Goal: Information Seeking & Learning: Check status

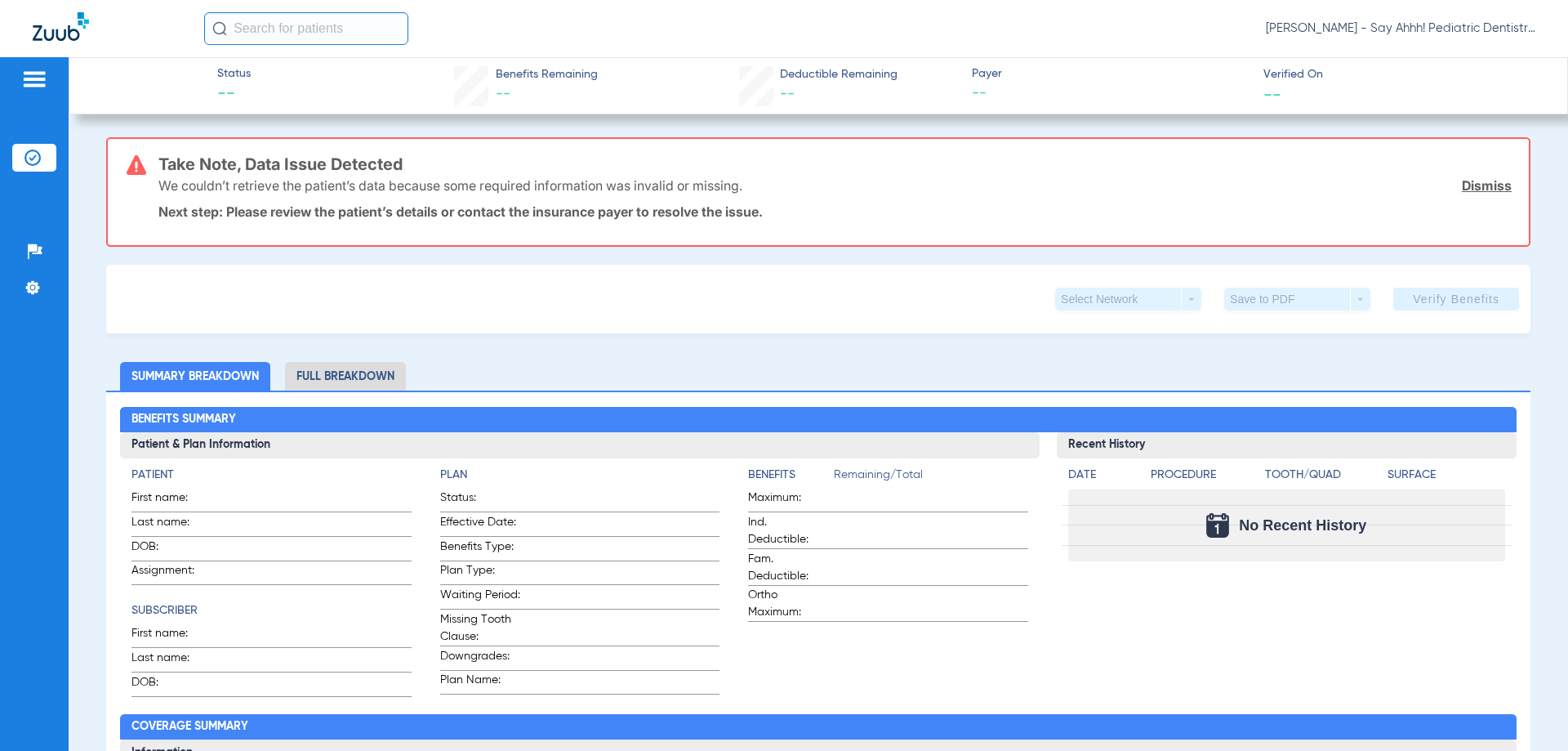
click at [53, 18] on img at bounding box center [60, 26] width 56 height 29
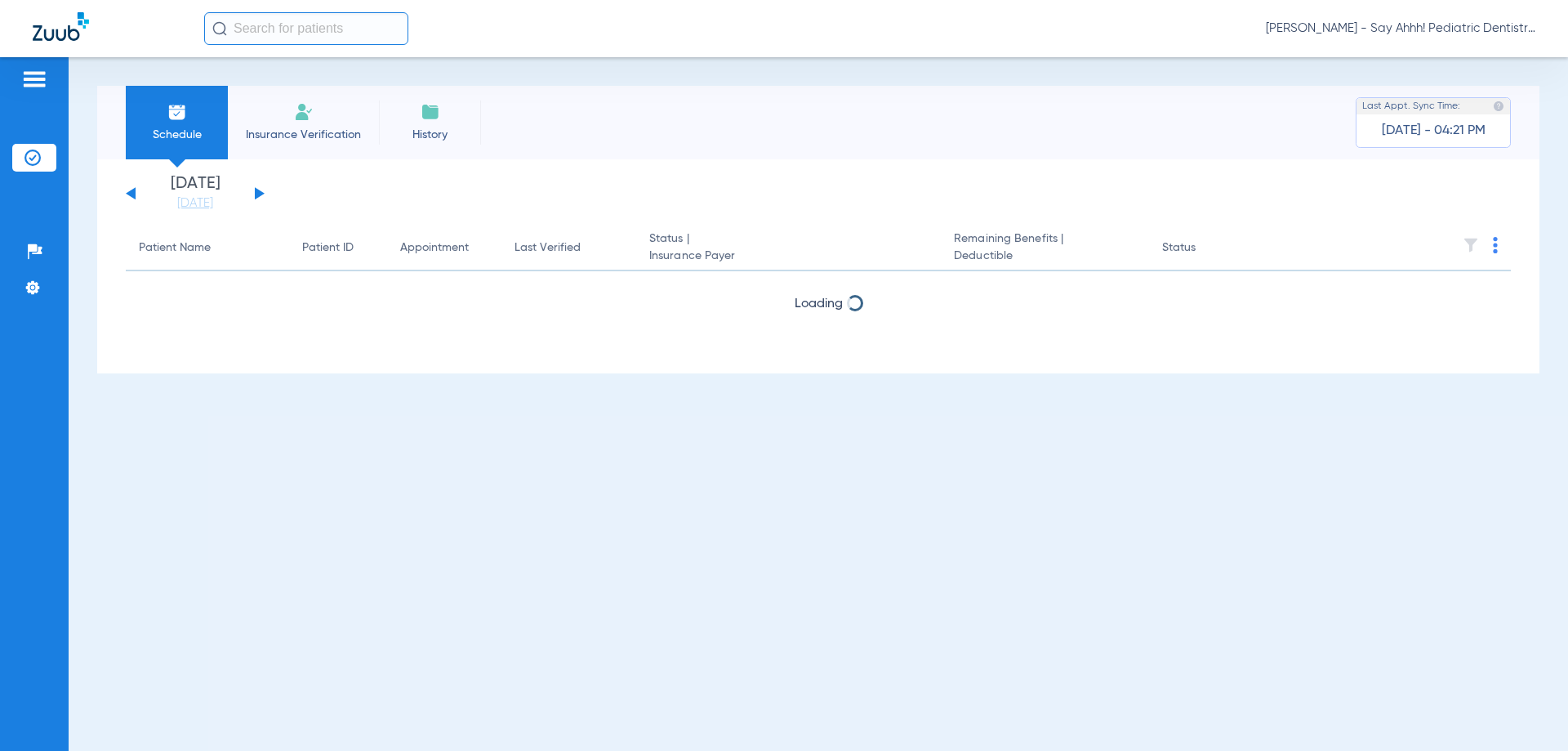
click at [54, 33] on img at bounding box center [60, 26] width 56 height 29
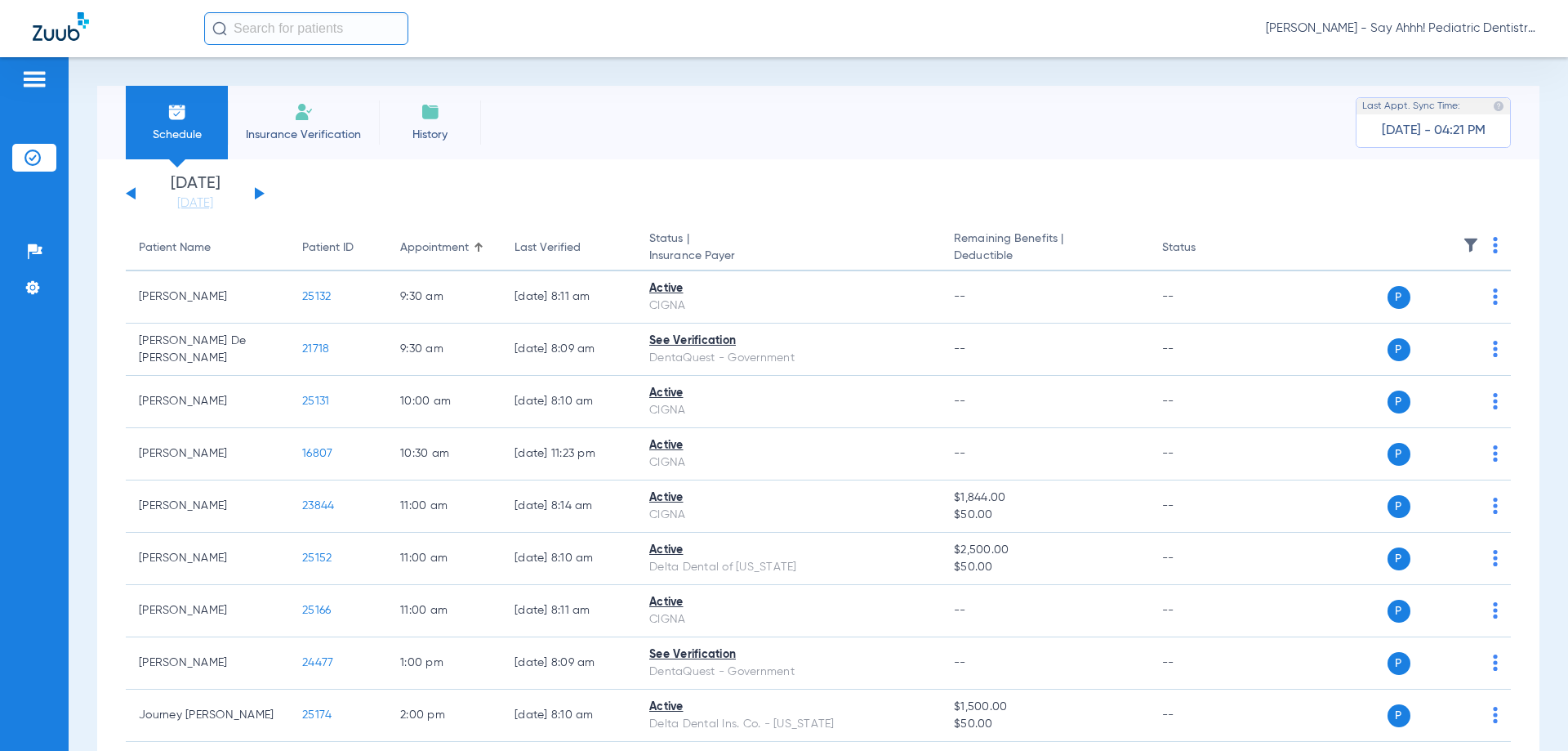
click at [257, 194] on button at bounding box center [260, 193] width 10 height 12
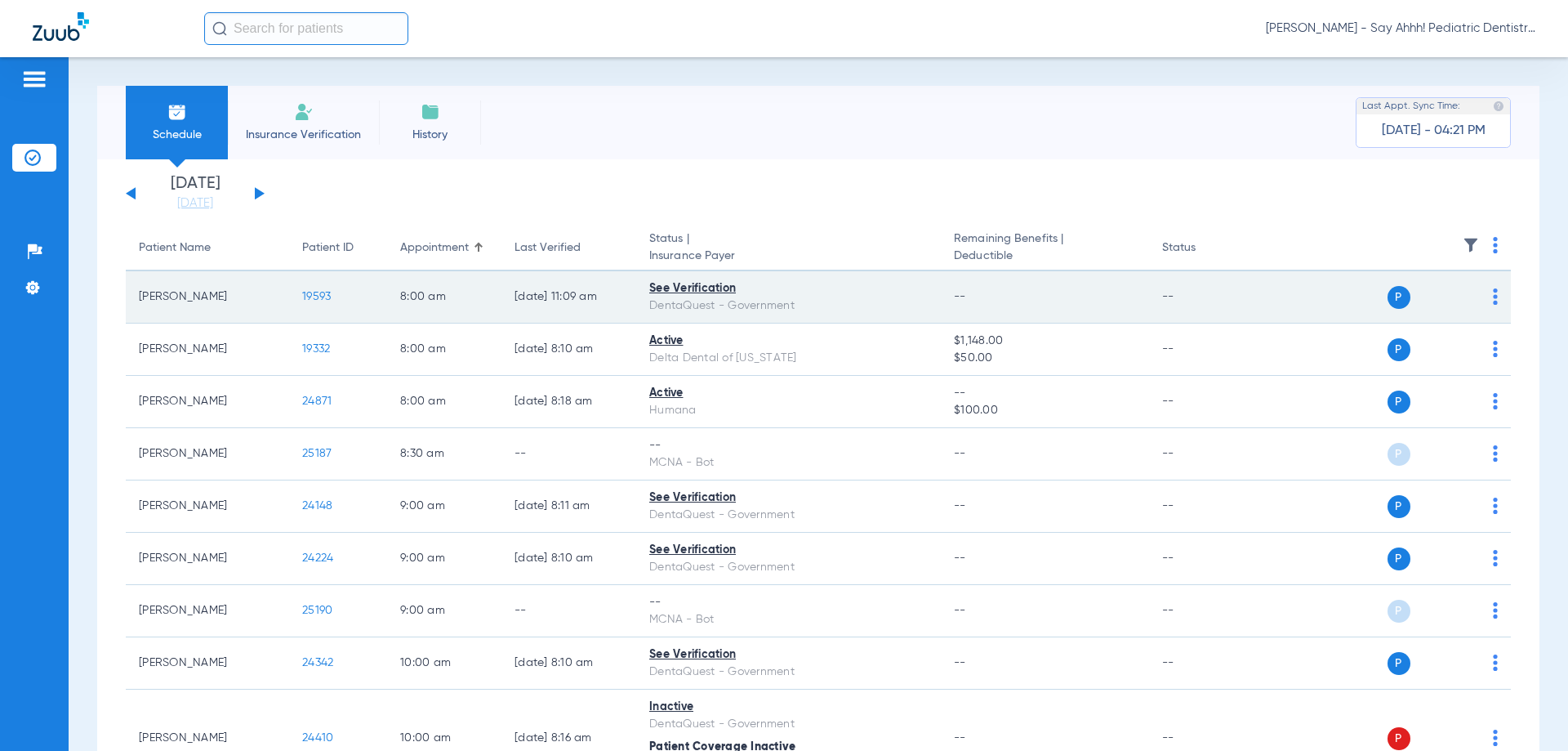
click at [312, 297] on span "19593" at bounding box center [316, 297] width 29 height 11
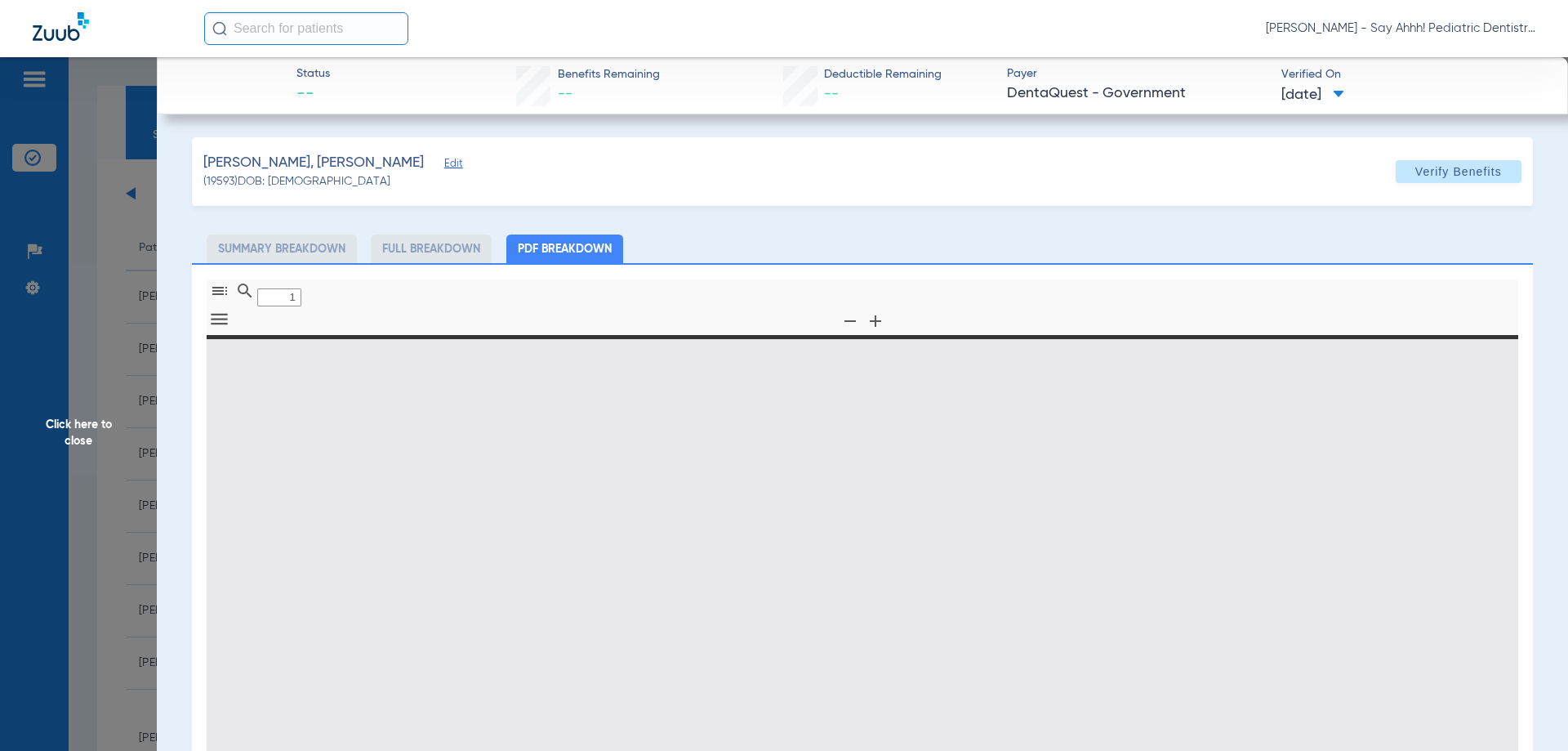
type input "0"
select select "page-width"
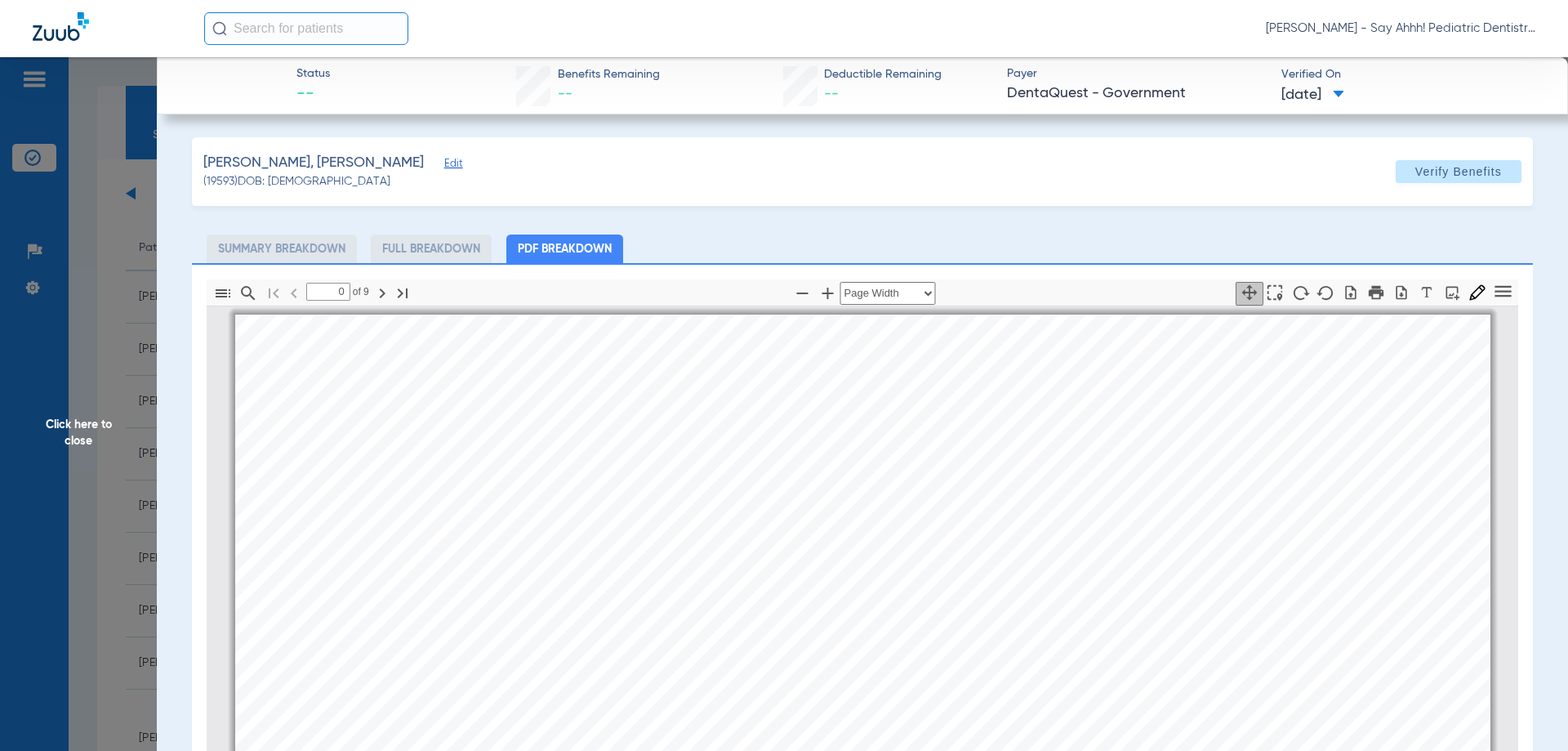
type input "1"
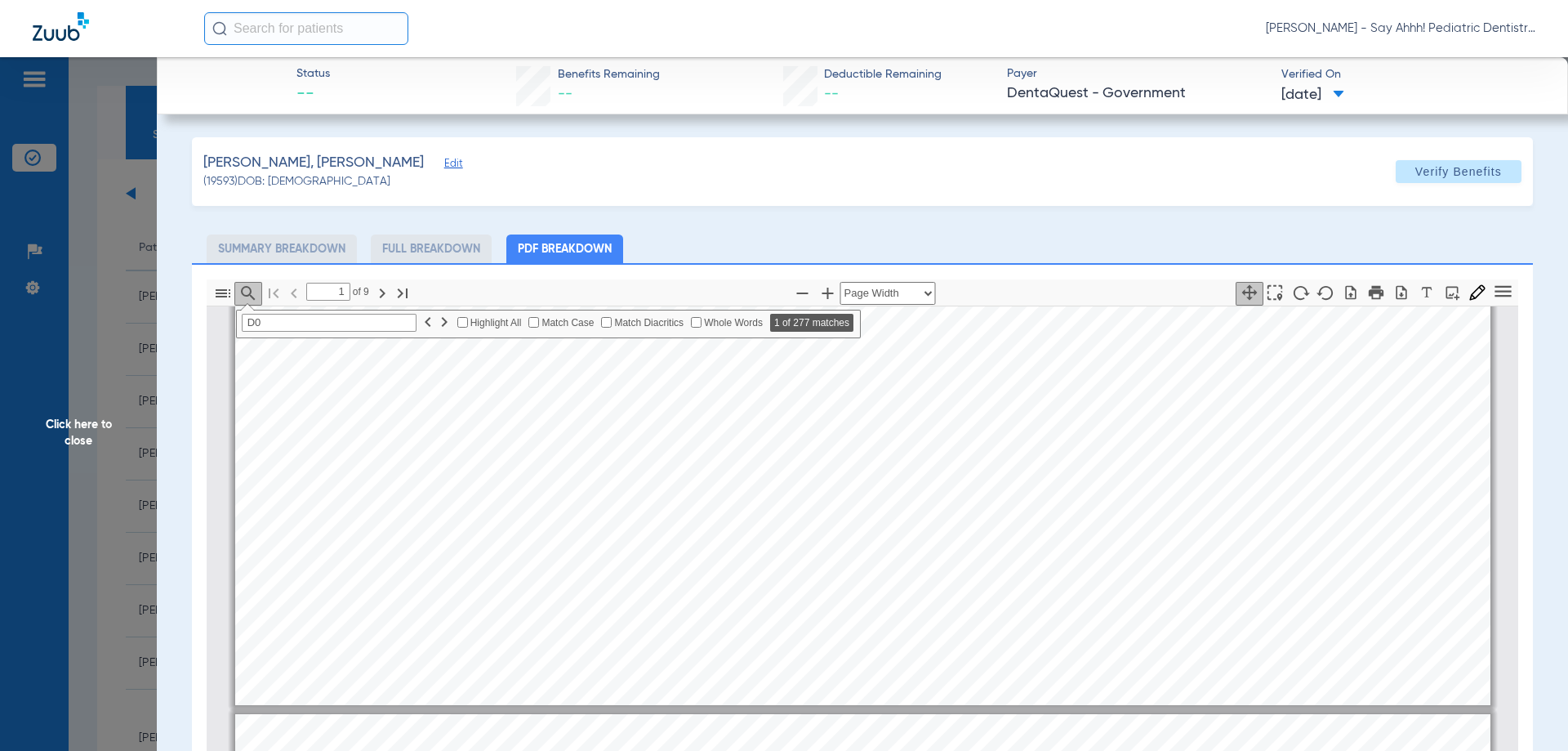
scroll to position [42, 0]
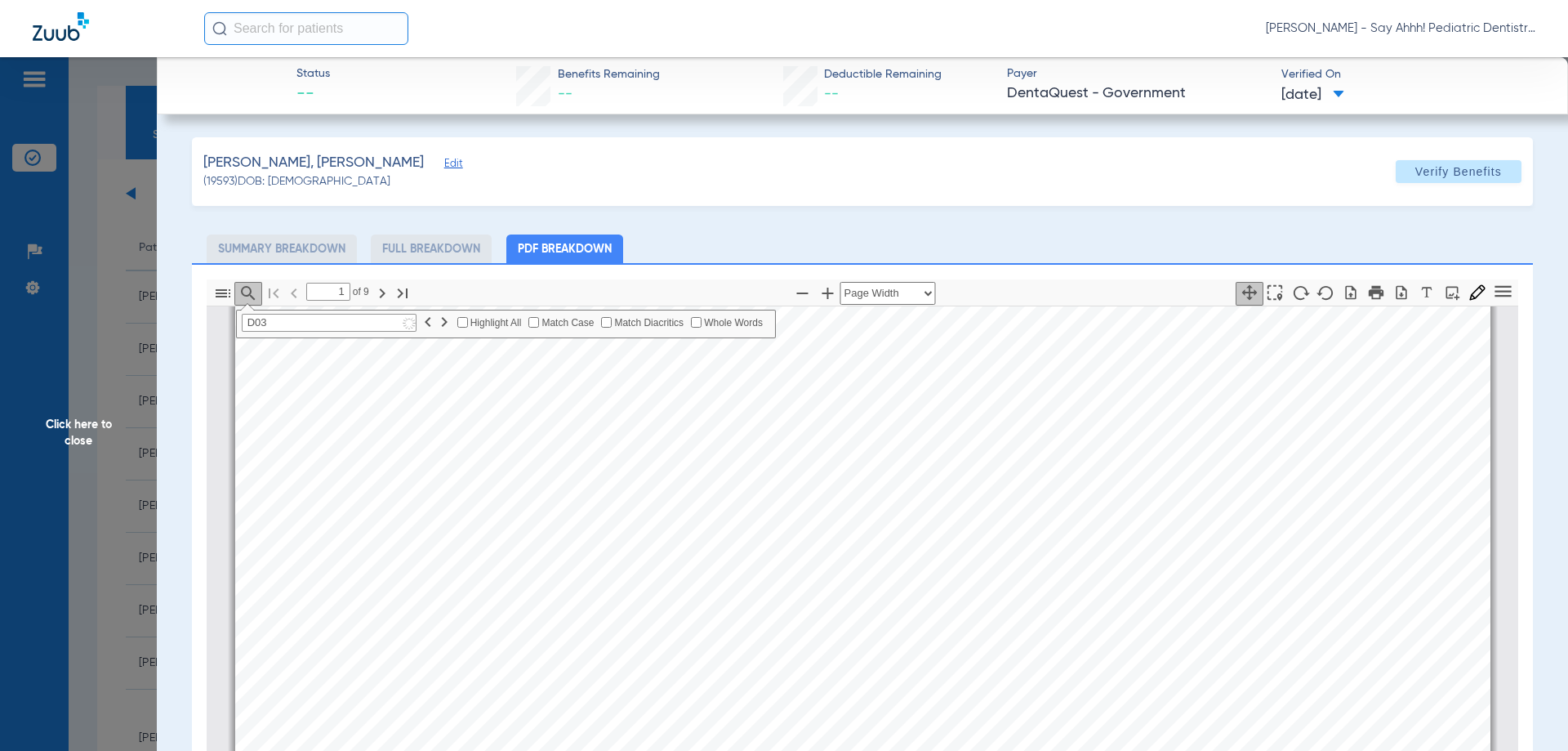
type input "D0"
type input "2"
type input "D0210"
click at [51, 417] on span "Click here to close" at bounding box center [78, 432] width 157 height 751
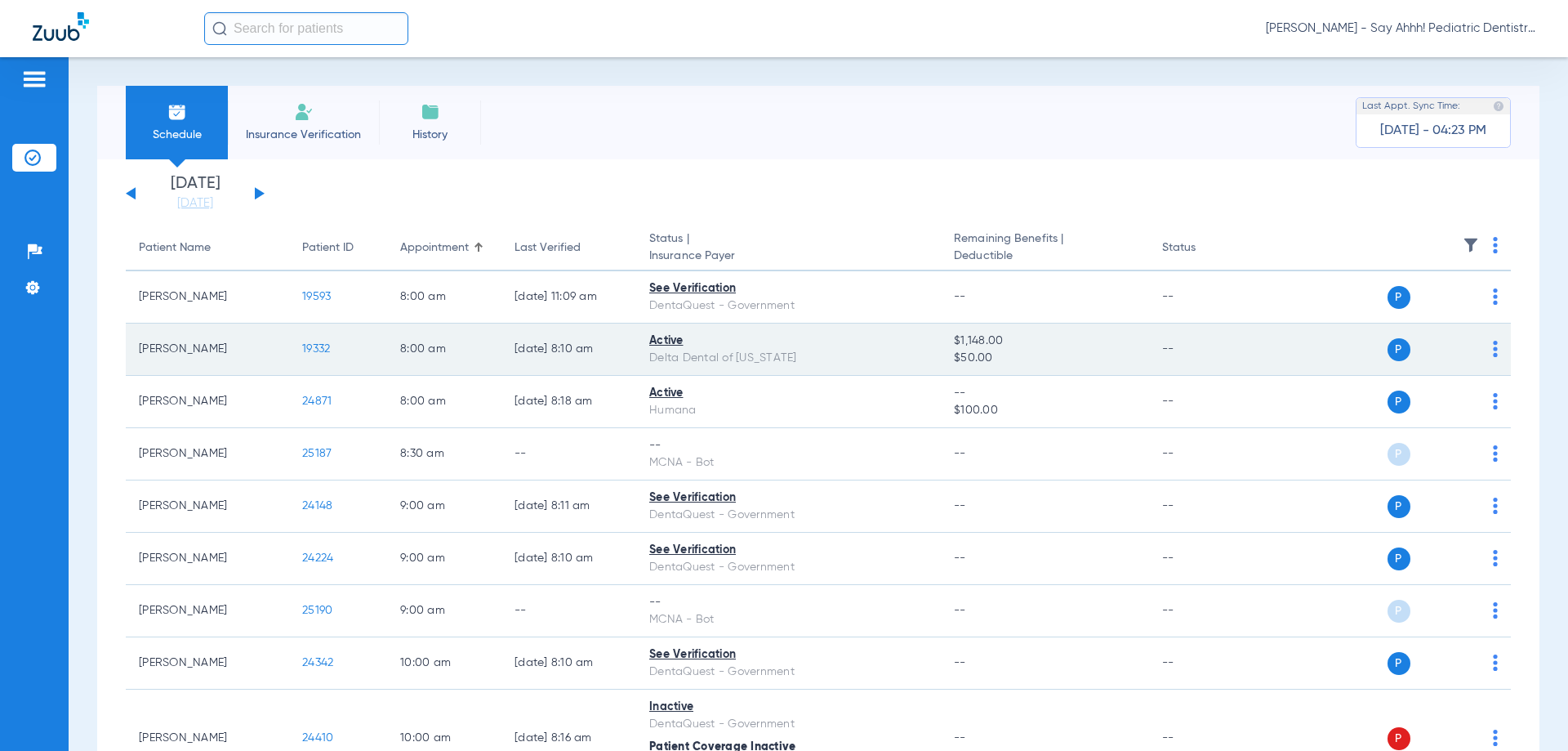
click at [319, 348] on span "19332" at bounding box center [316, 348] width 28 height 11
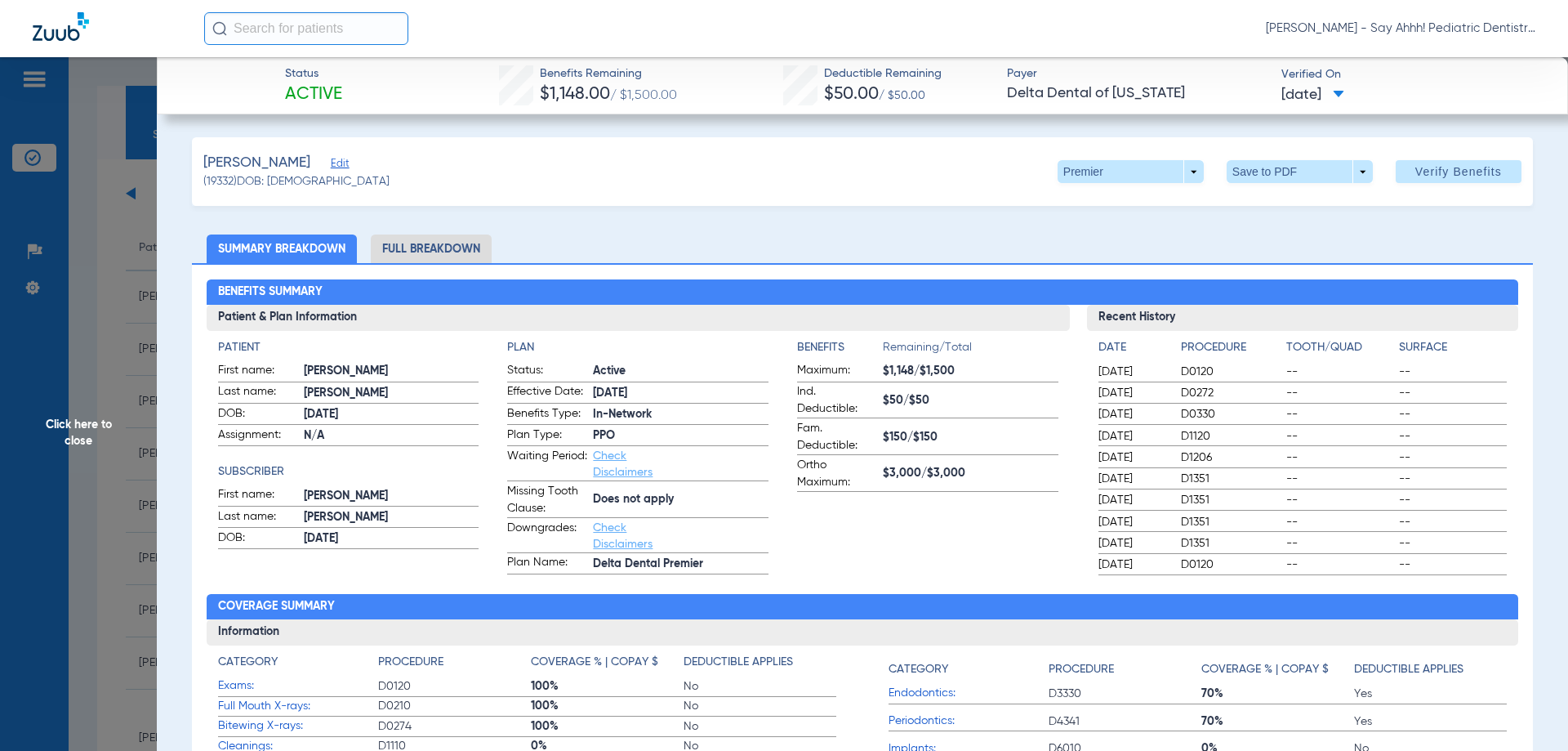
click at [475, 248] on li "Full Breakdown" at bounding box center [431, 248] width 121 height 29
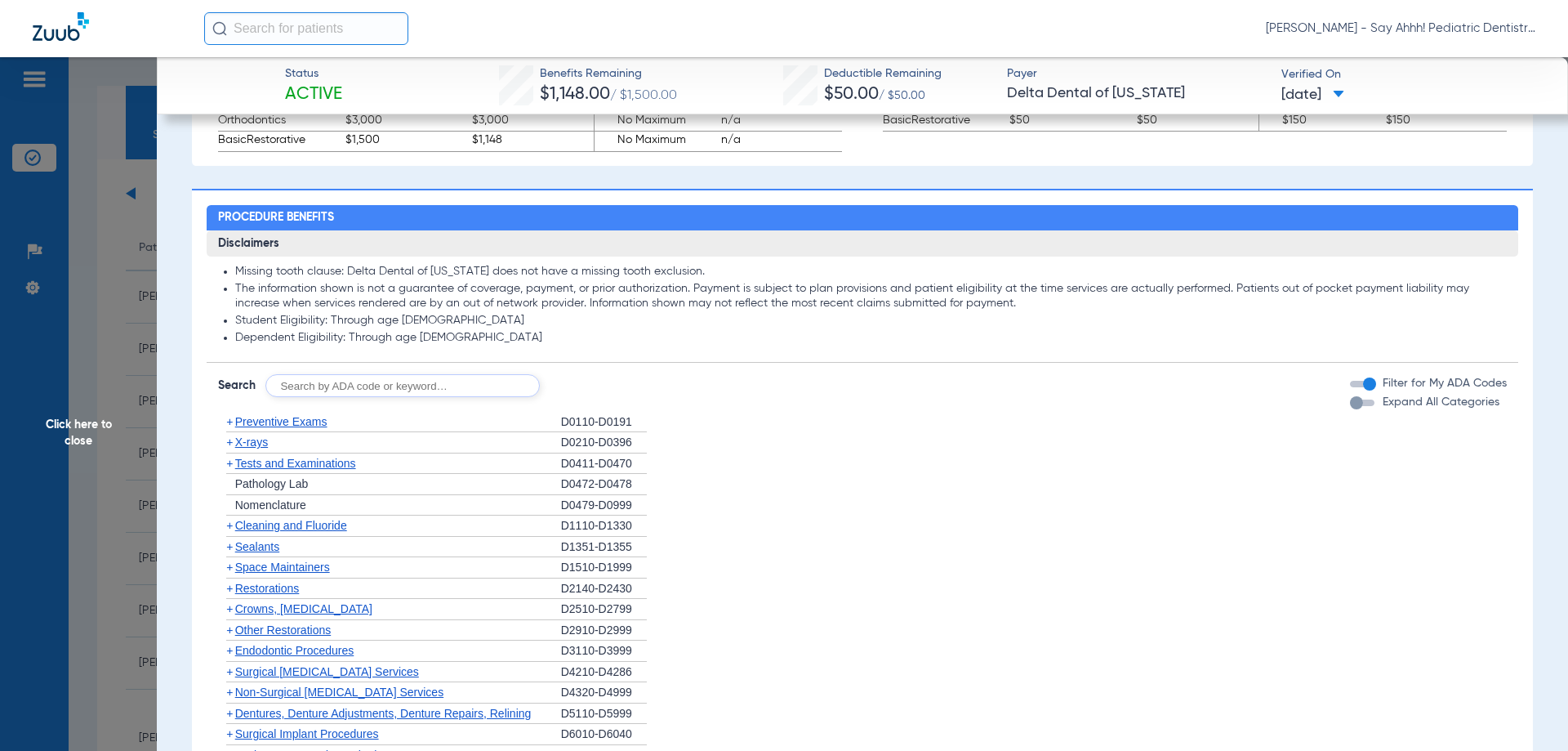
scroll to position [1062, 0]
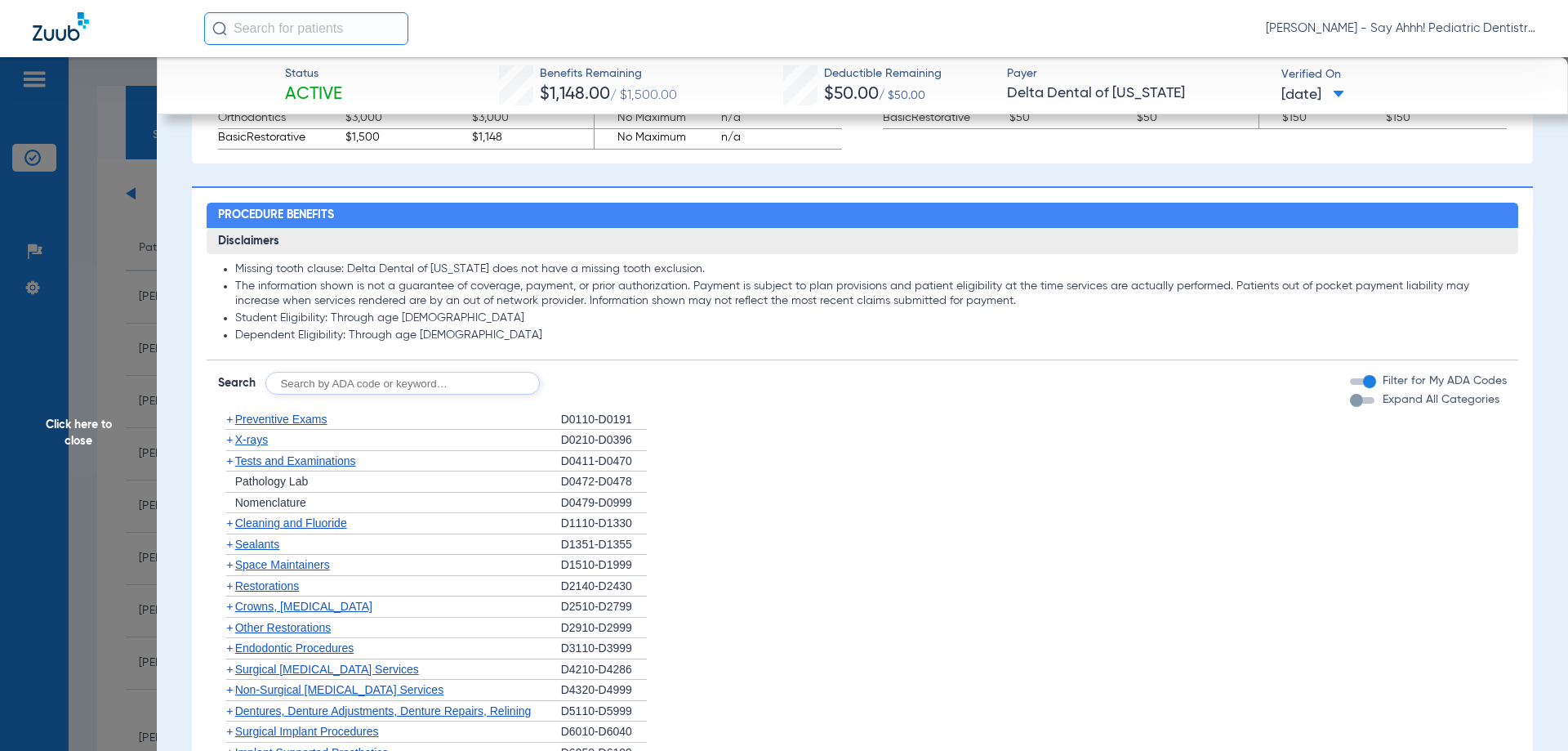
click at [397, 379] on input "text" at bounding box center [403, 382] width 275 height 23
type input "D0120, D0272, D1120, D1208"
click button "Search" at bounding box center [601, 382] width 64 height 23
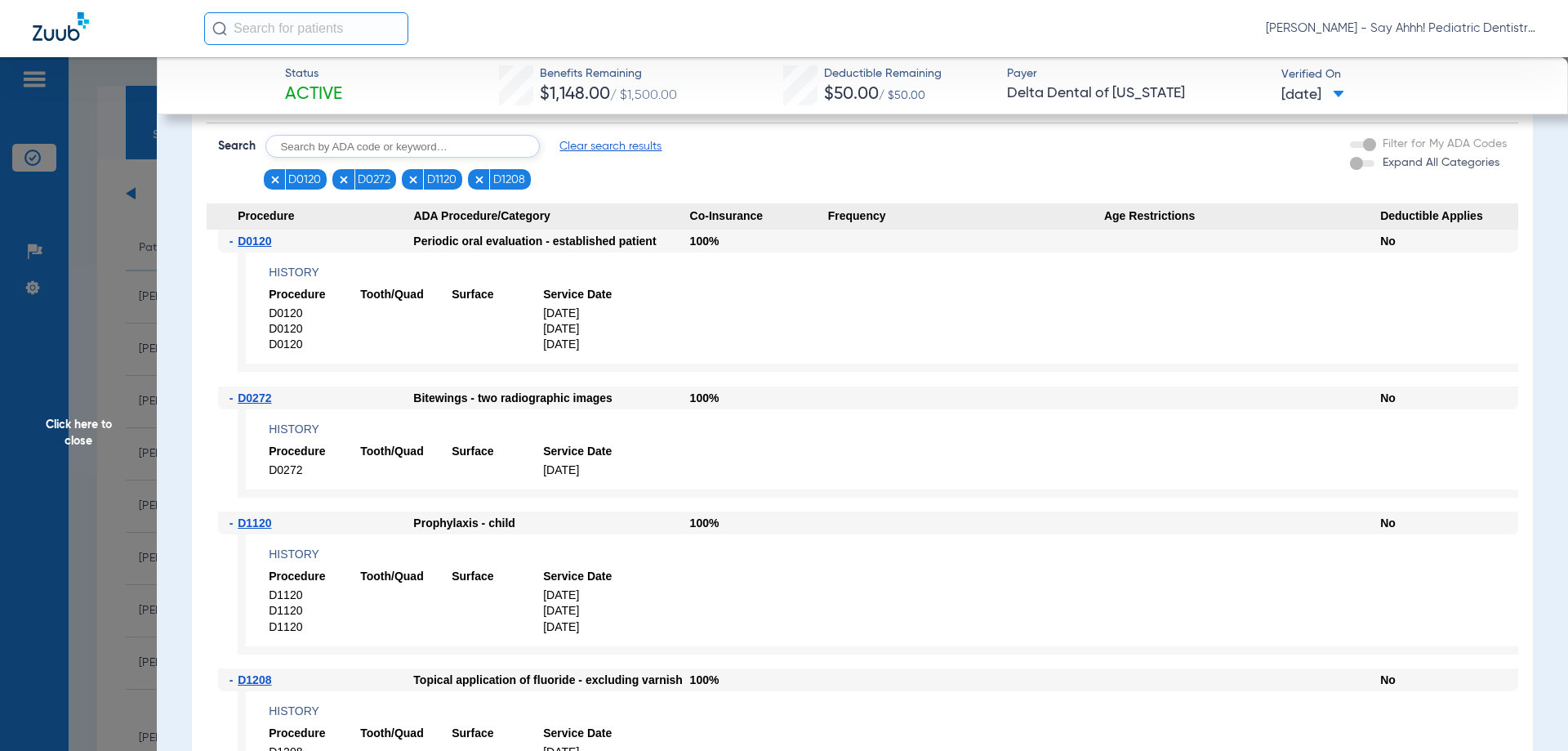
scroll to position [1308, 0]
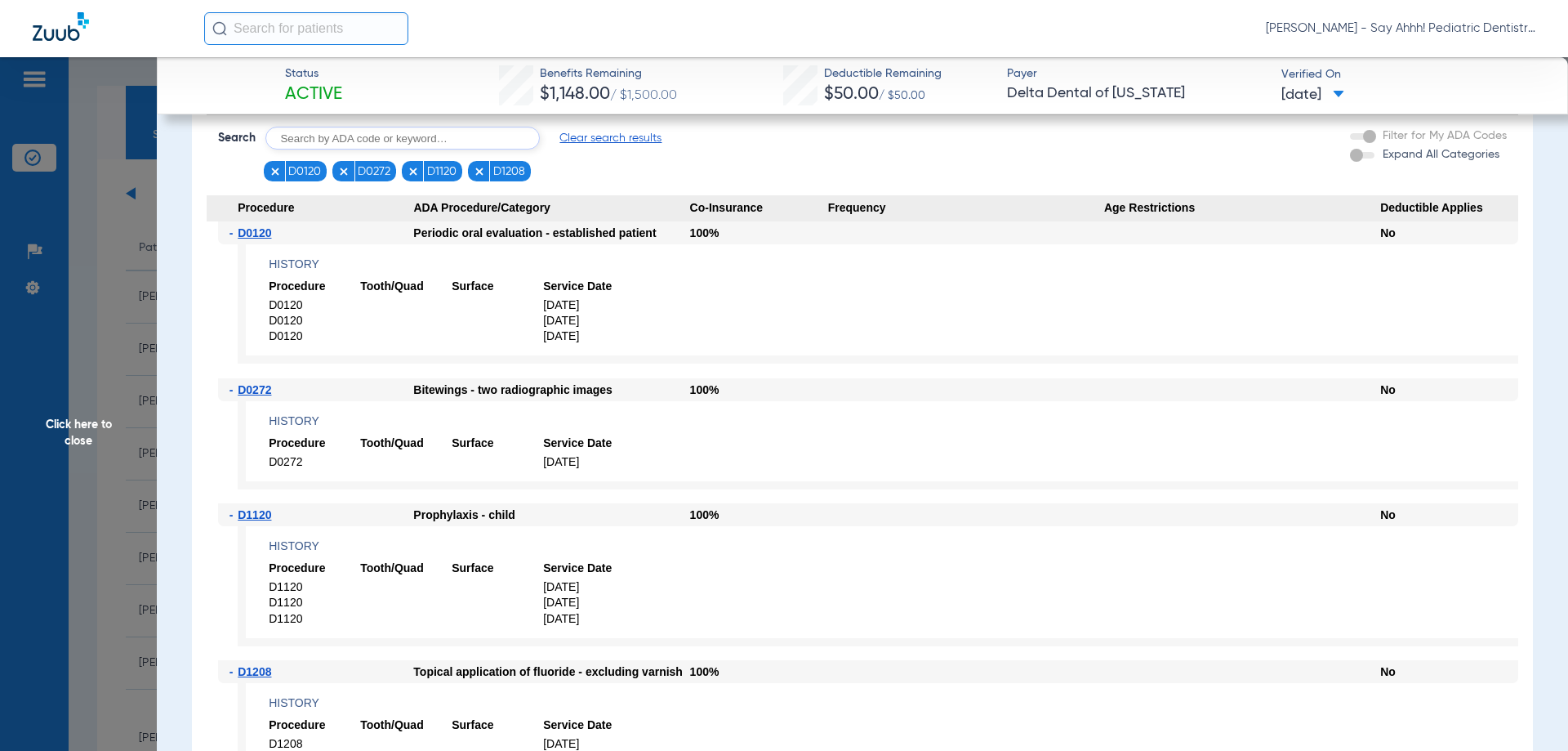
drag, startPoint x: 84, startPoint y: 374, endPoint x: 154, endPoint y: 406, distance: 77.0
click at [85, 374] on span "Click here to close" at bounding box center [78, 432] width 157 height 751
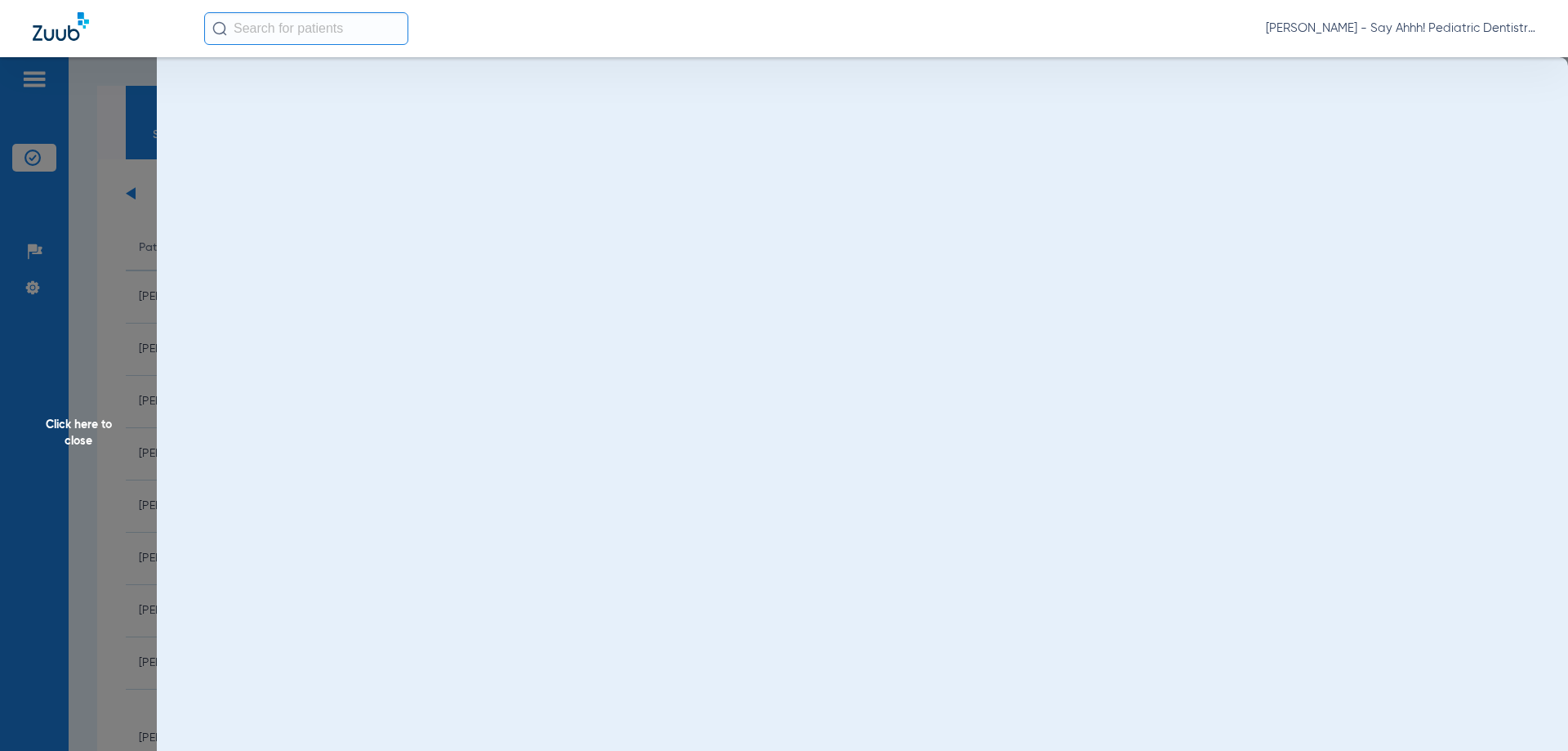
scroll to position [0, 0]
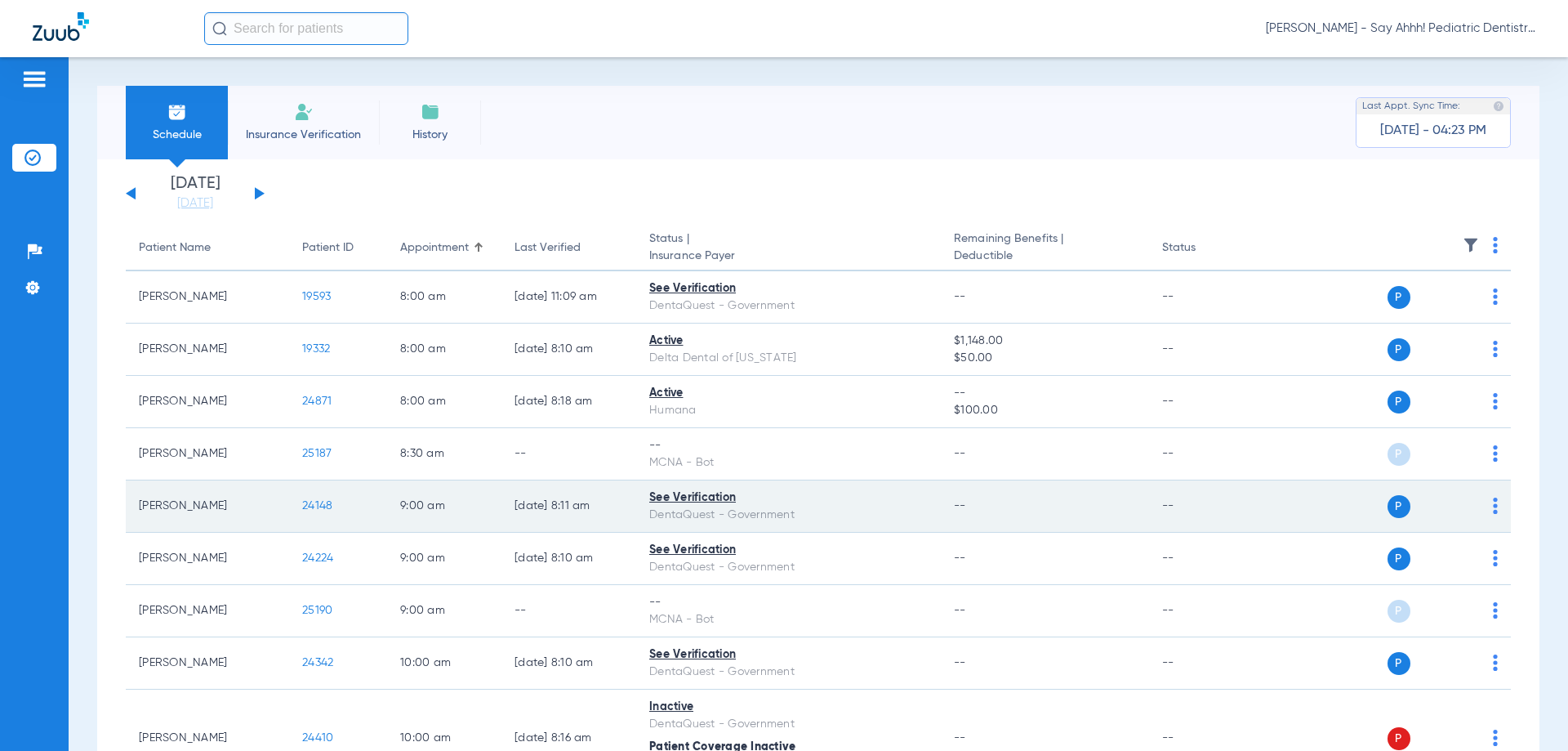
click at [313, 504] on span "24148" at bounding box center [317, 506] width 30 height 11
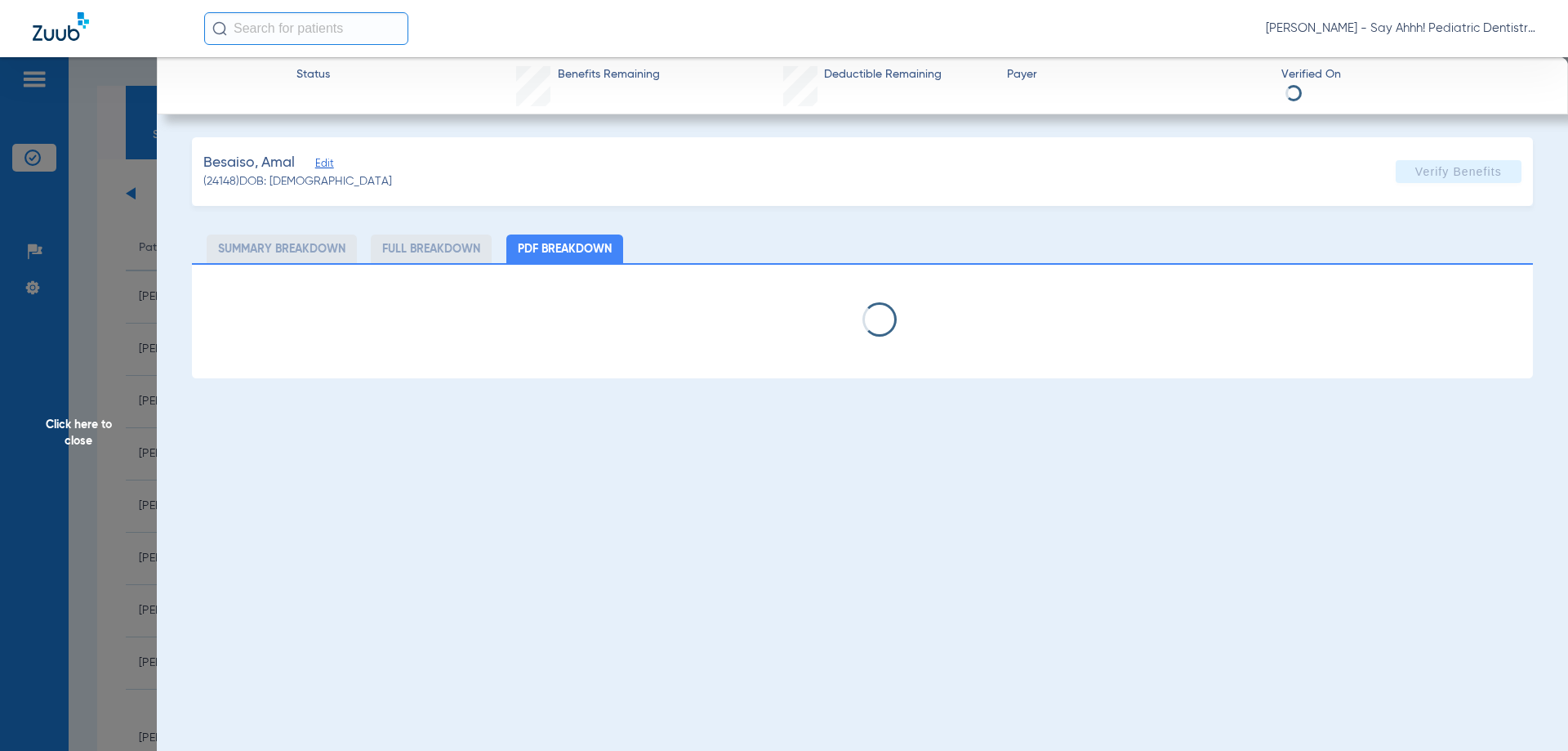
select select "page-width"
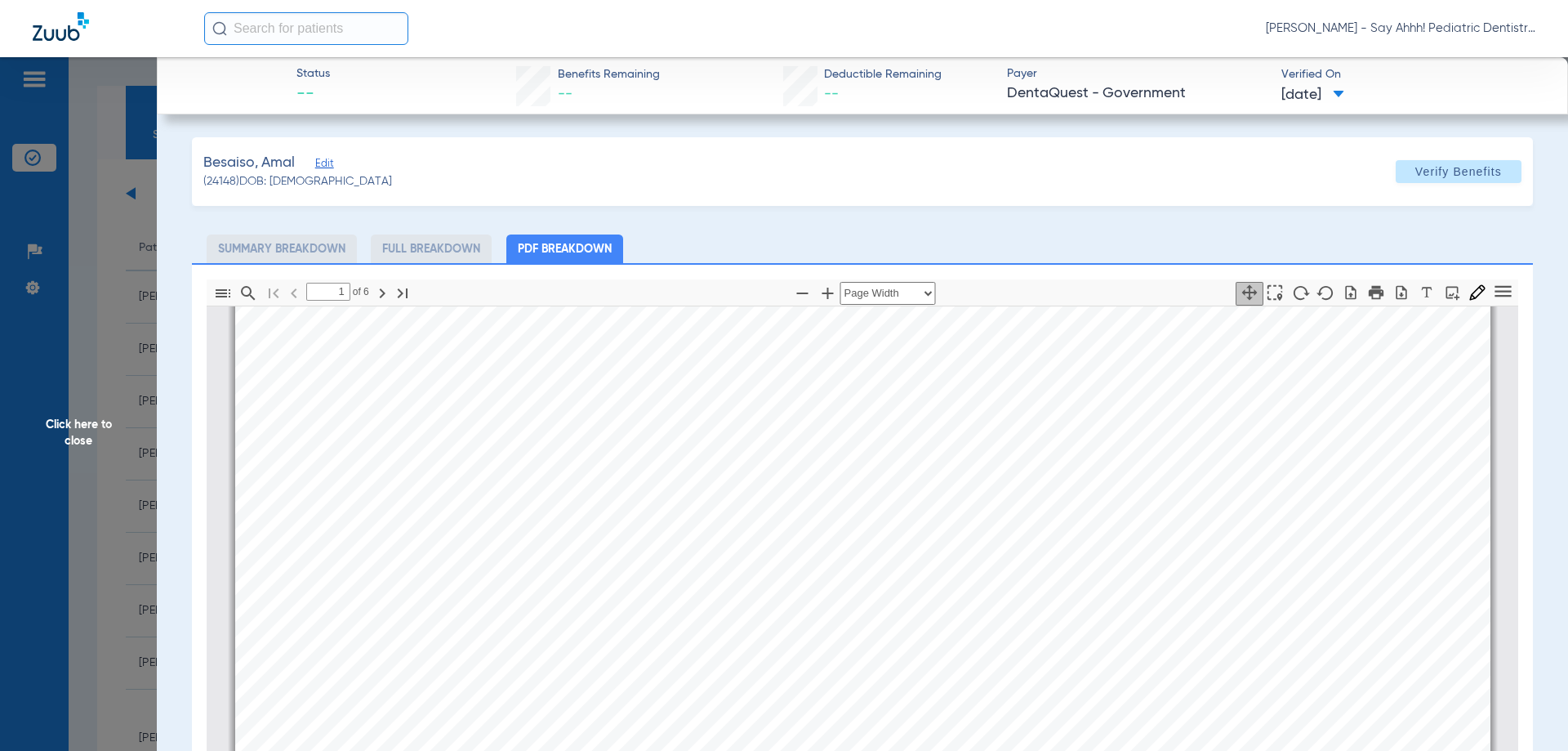
type input "2"
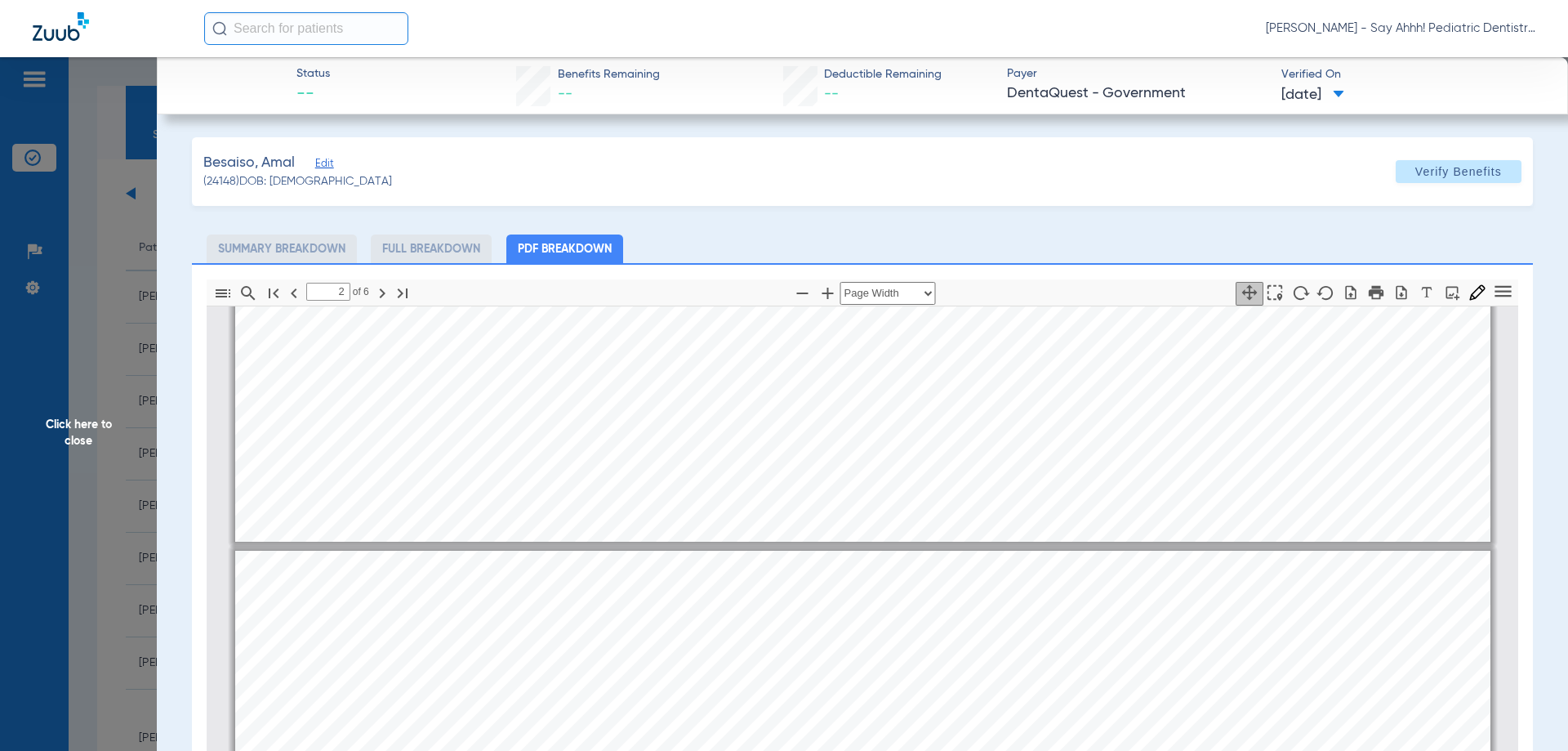
click at [68, 487] on span "Click here to close" at bounding box center [78, 432] width 157 height 751
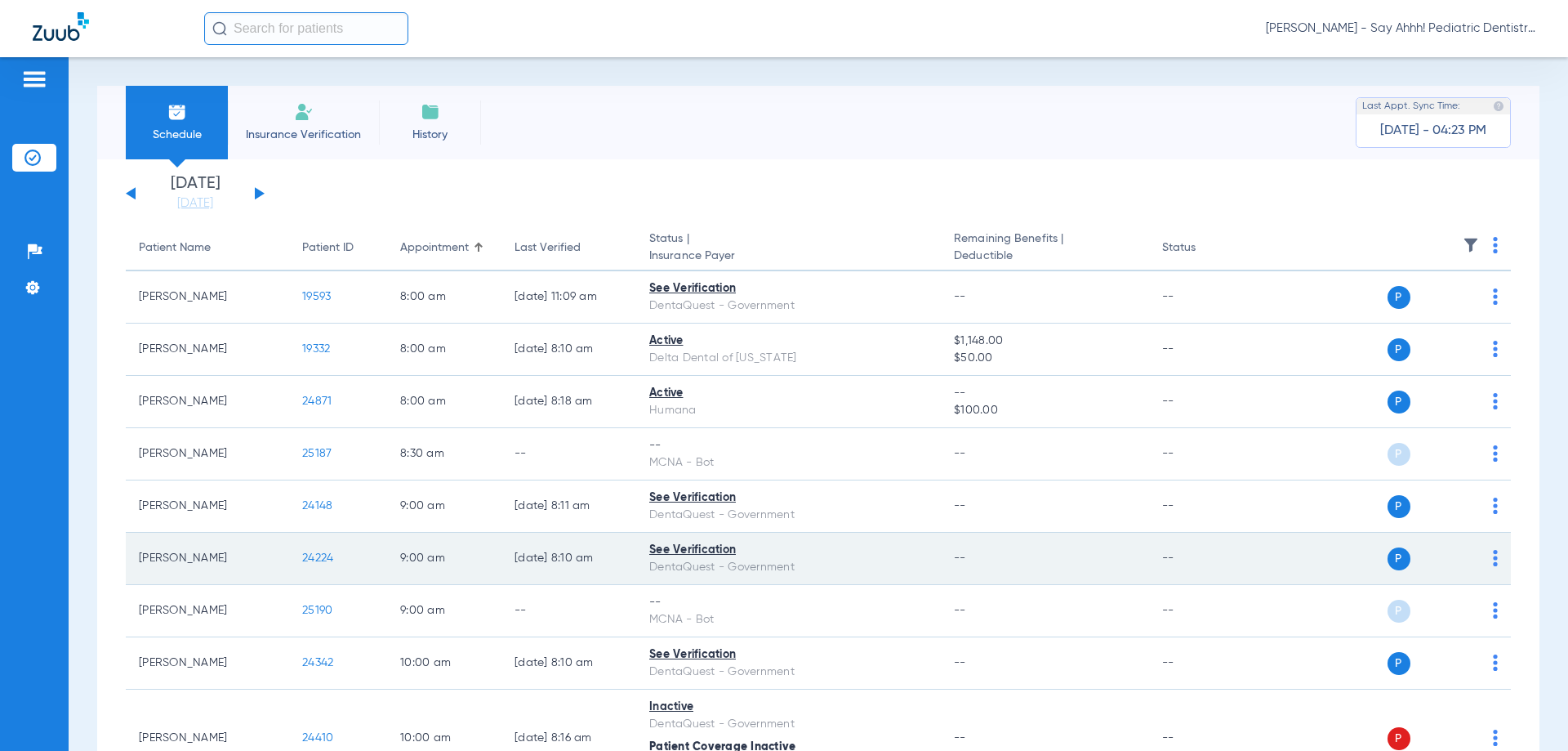
click at [328, 558] on span "24224" at bounding box center [318, 557] width 31 height 11
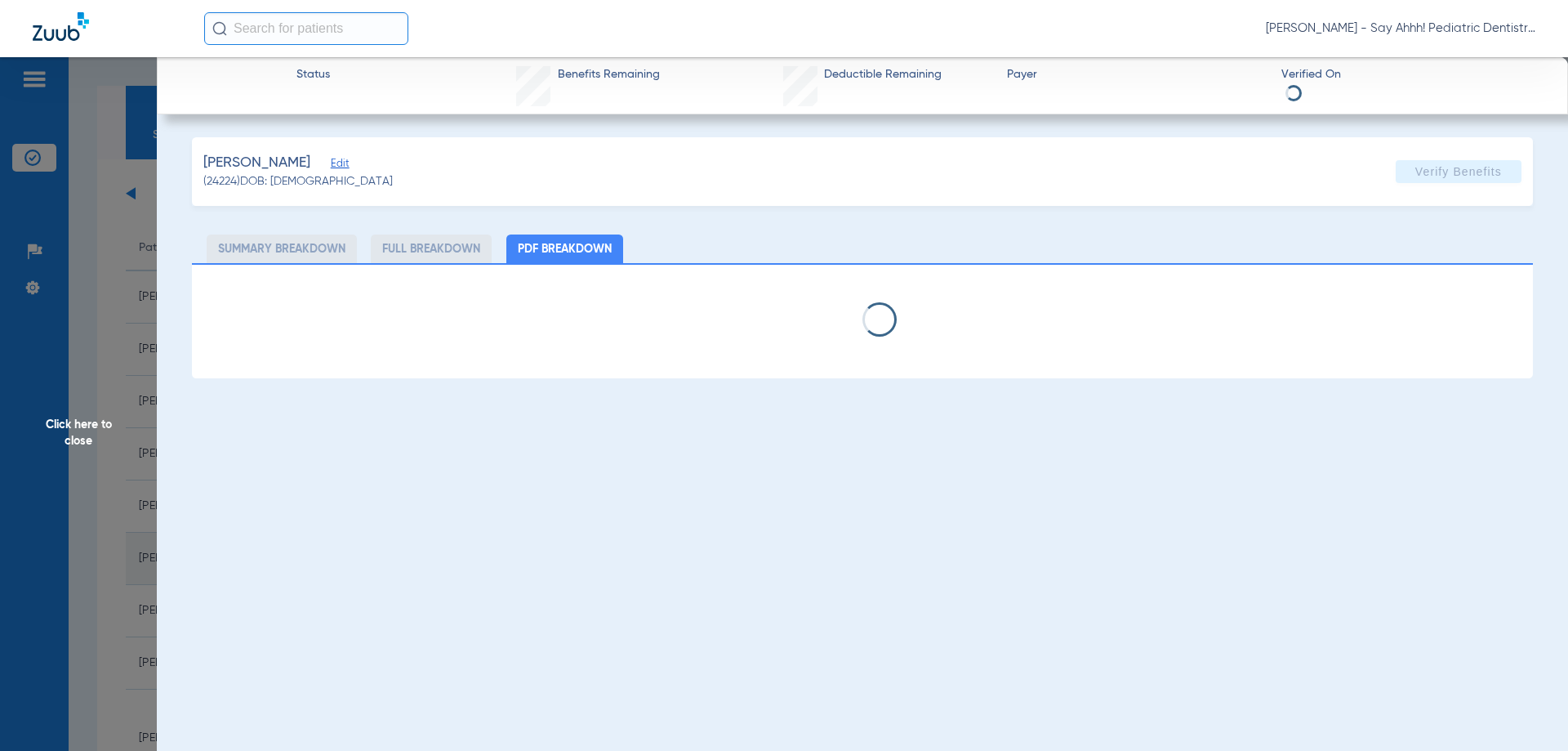
select select "page-width"
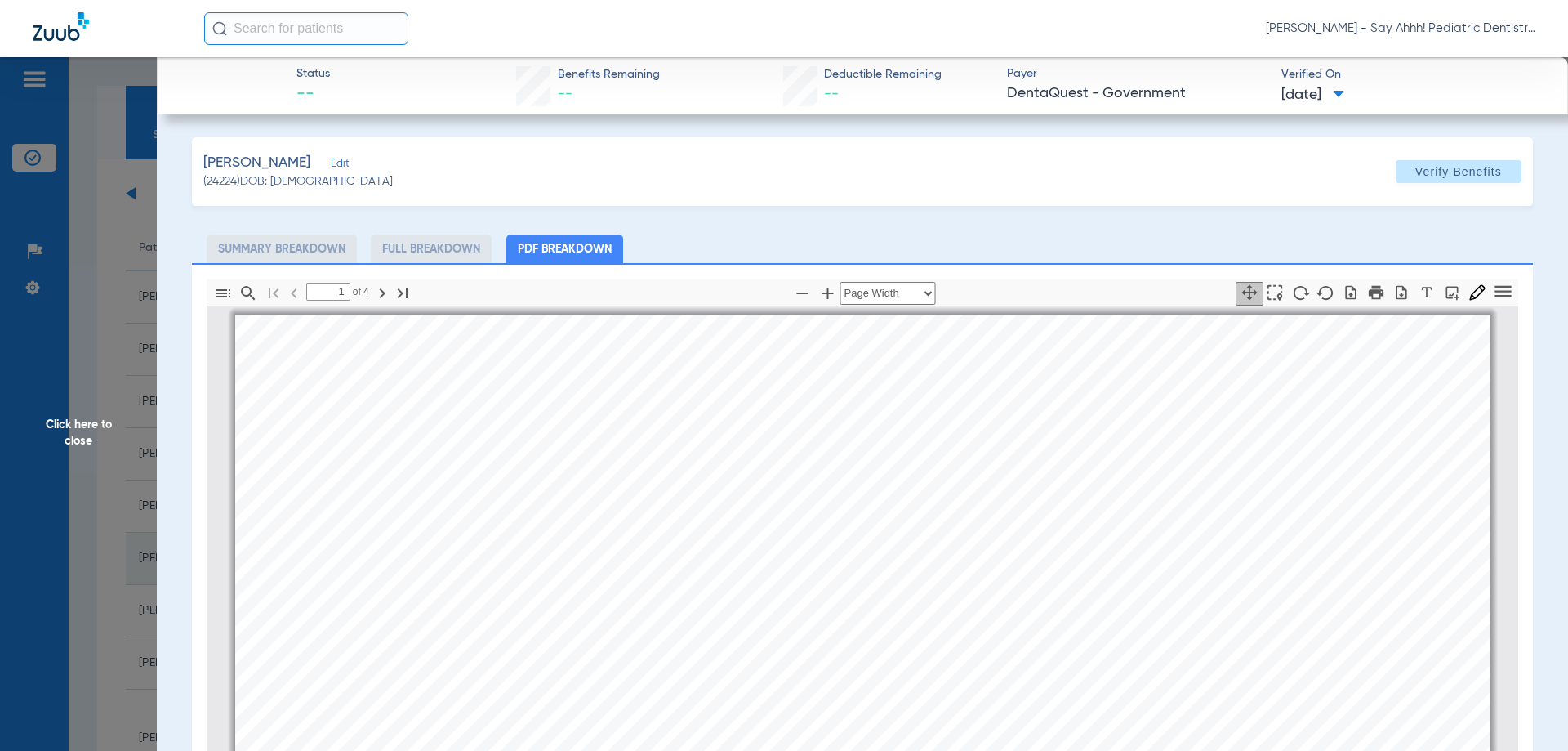
scroll to position [8, 0]
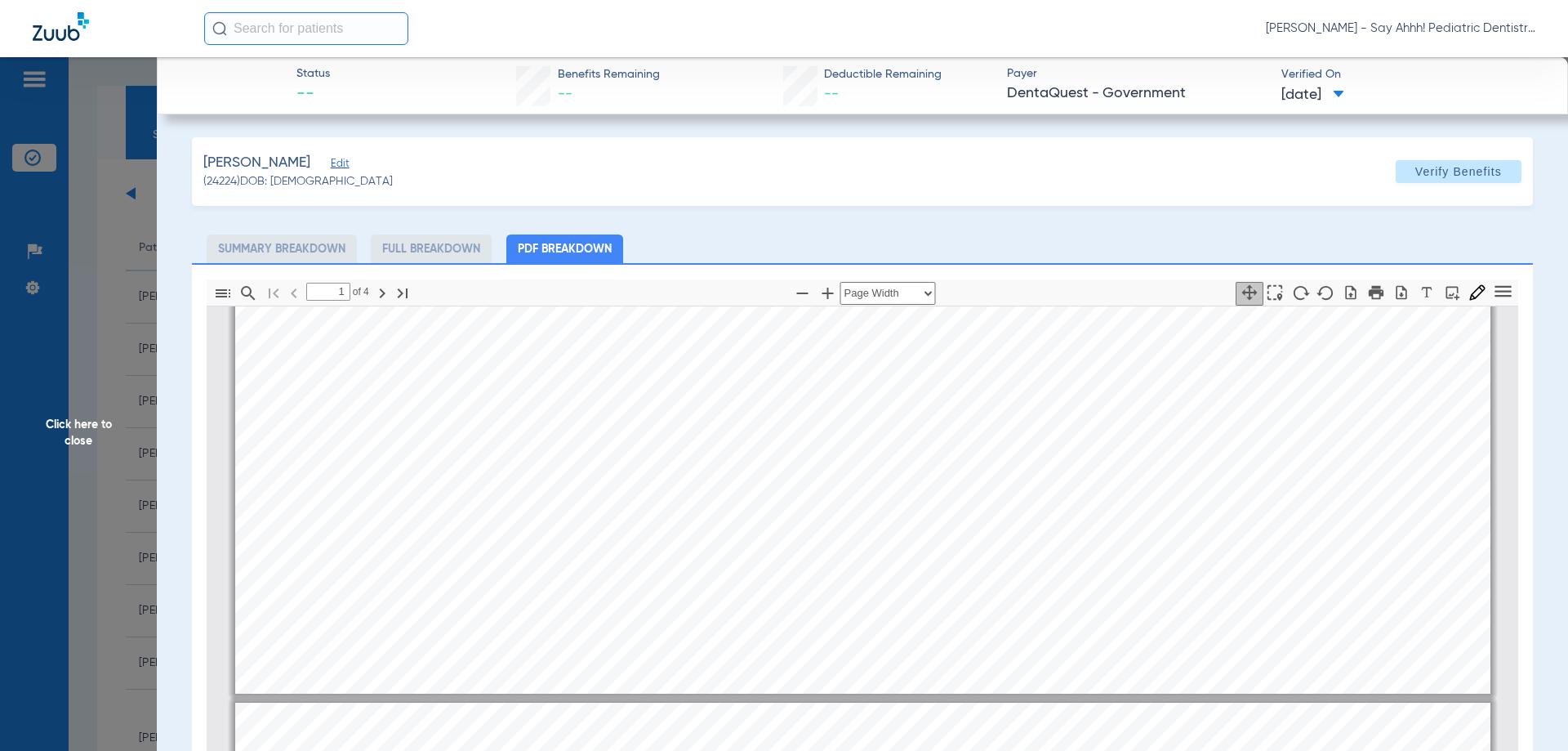
type input "2"
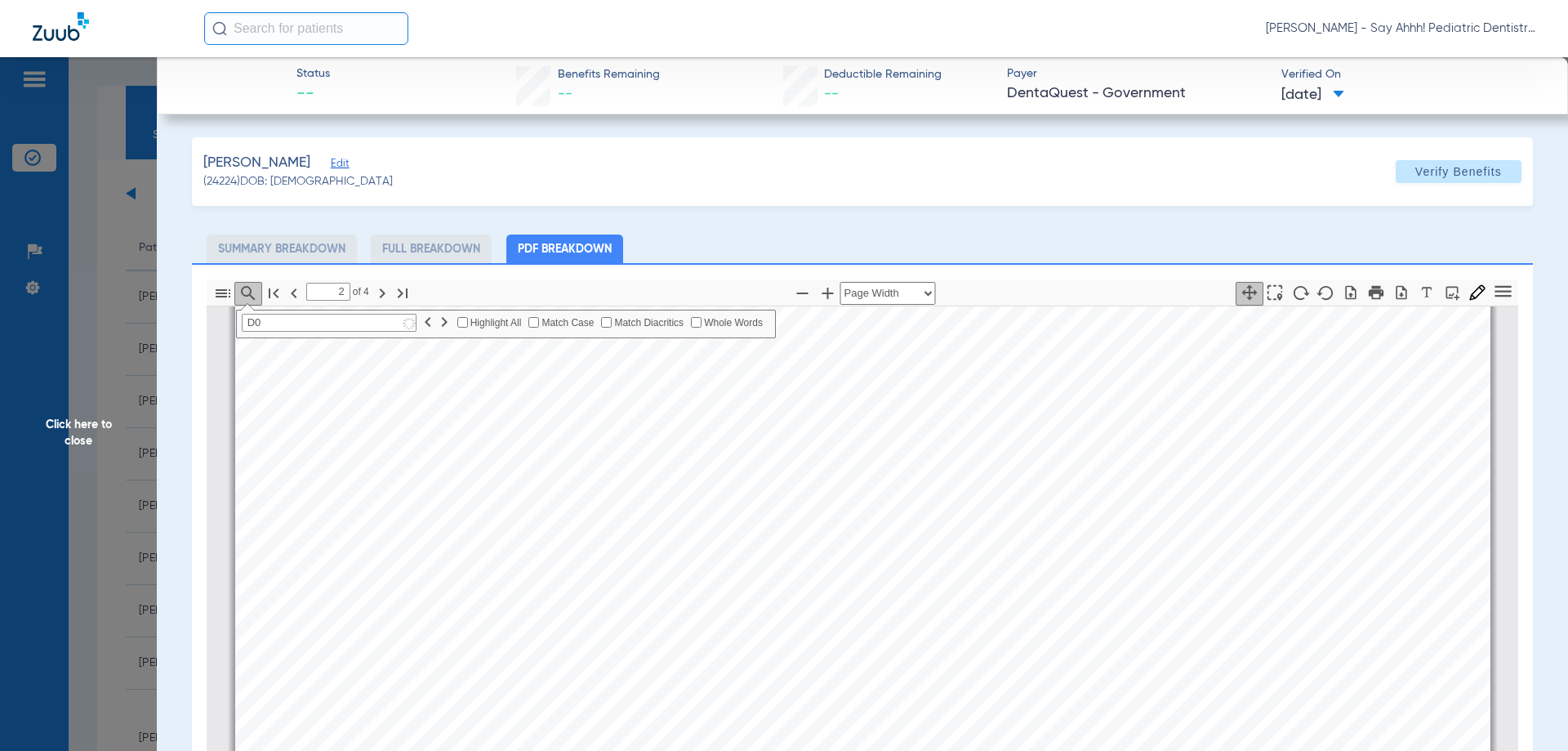
scroll to position [991, 0]
type input "D0210"
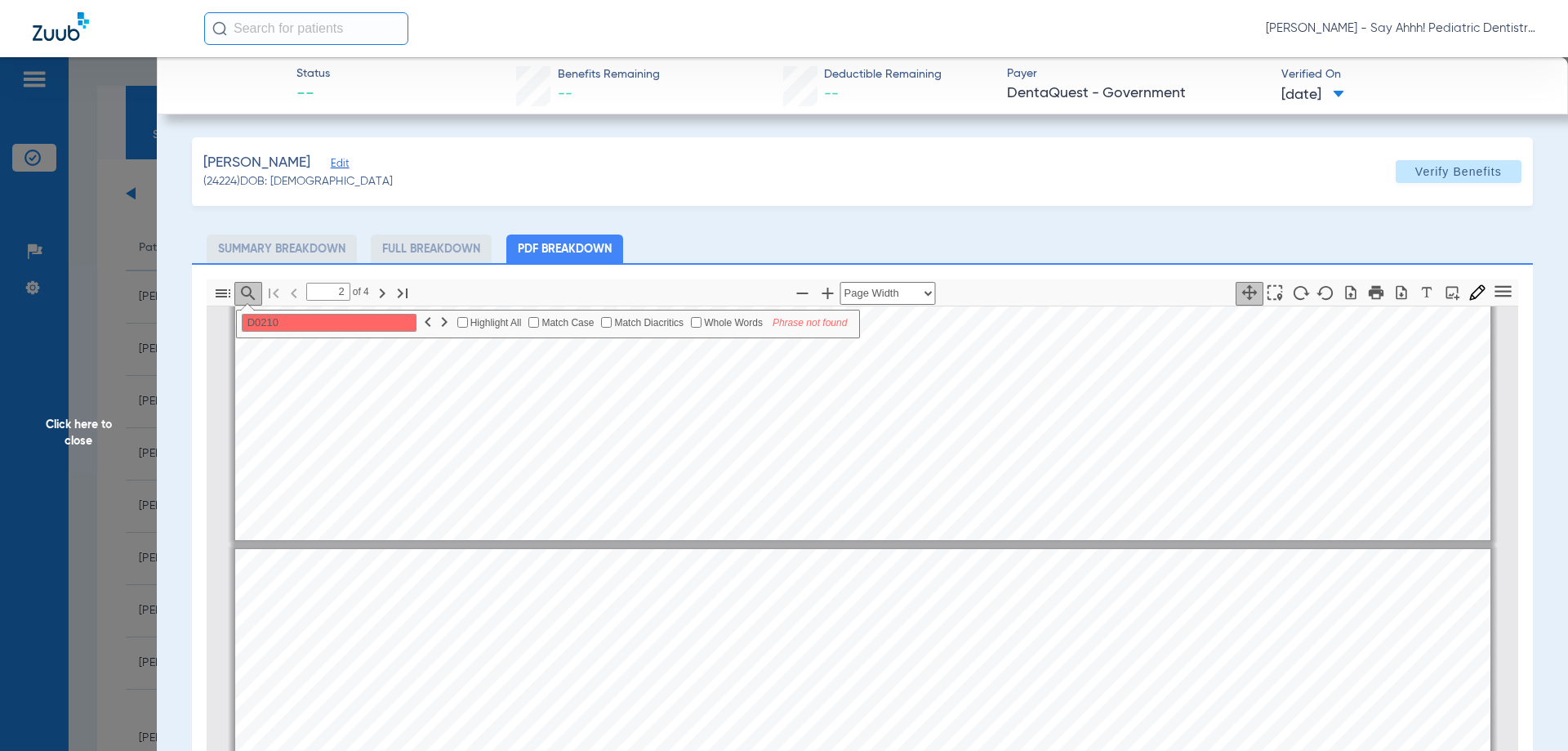
type input "1"
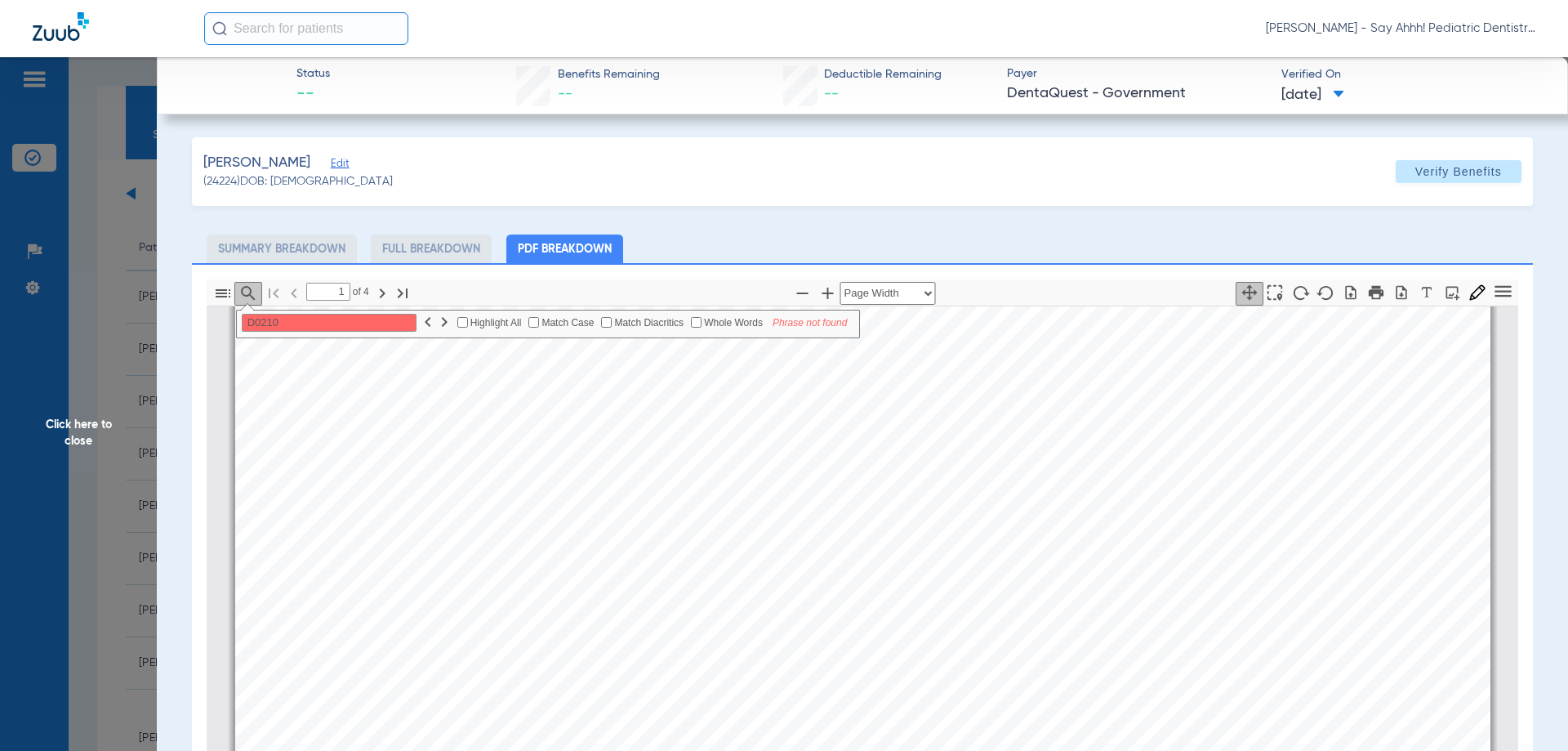
scroll to position [255, 0]
click at [75, 422] on span "Click here to close" at bounding box center [78, 432] width 157 height 751
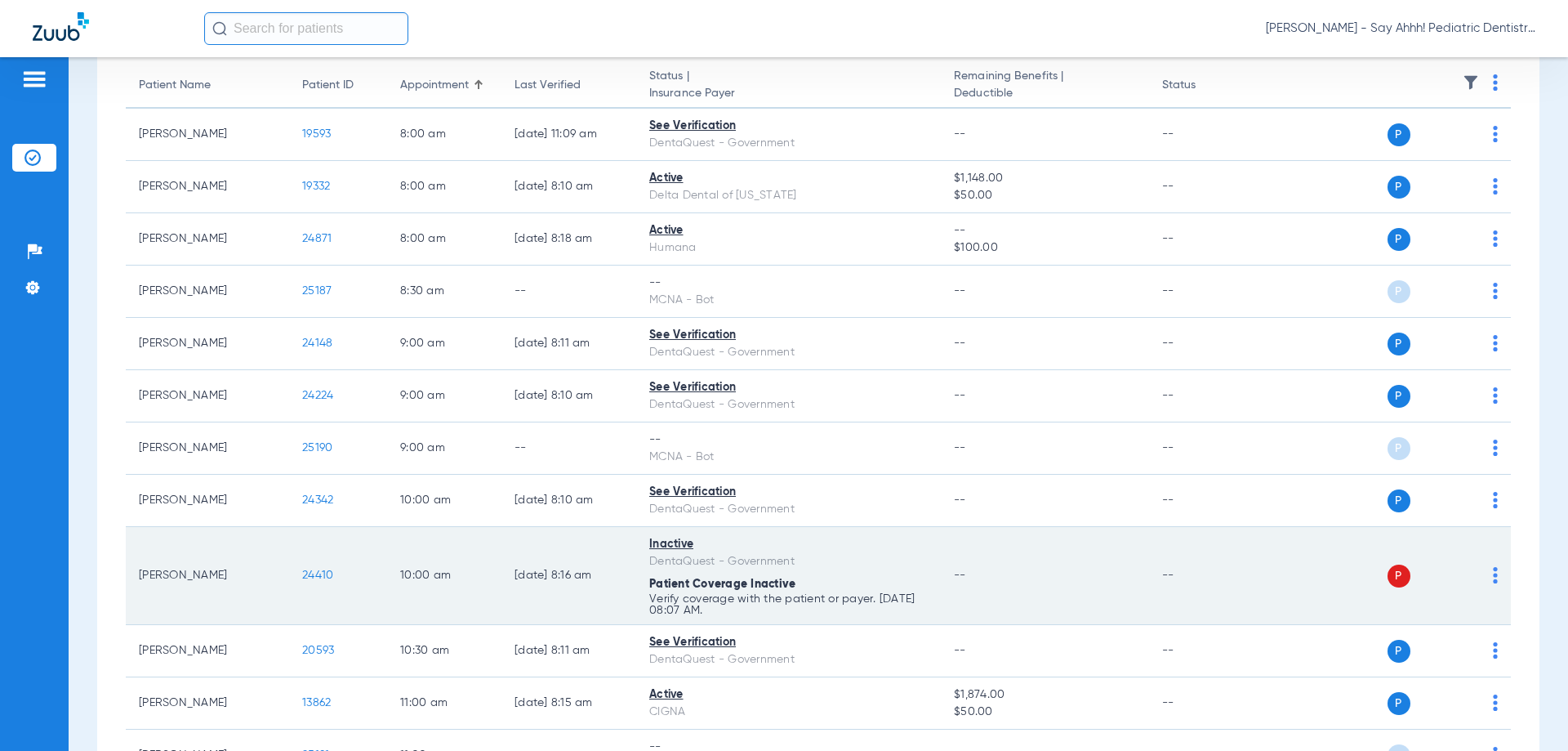
scroll to position [163, 0]
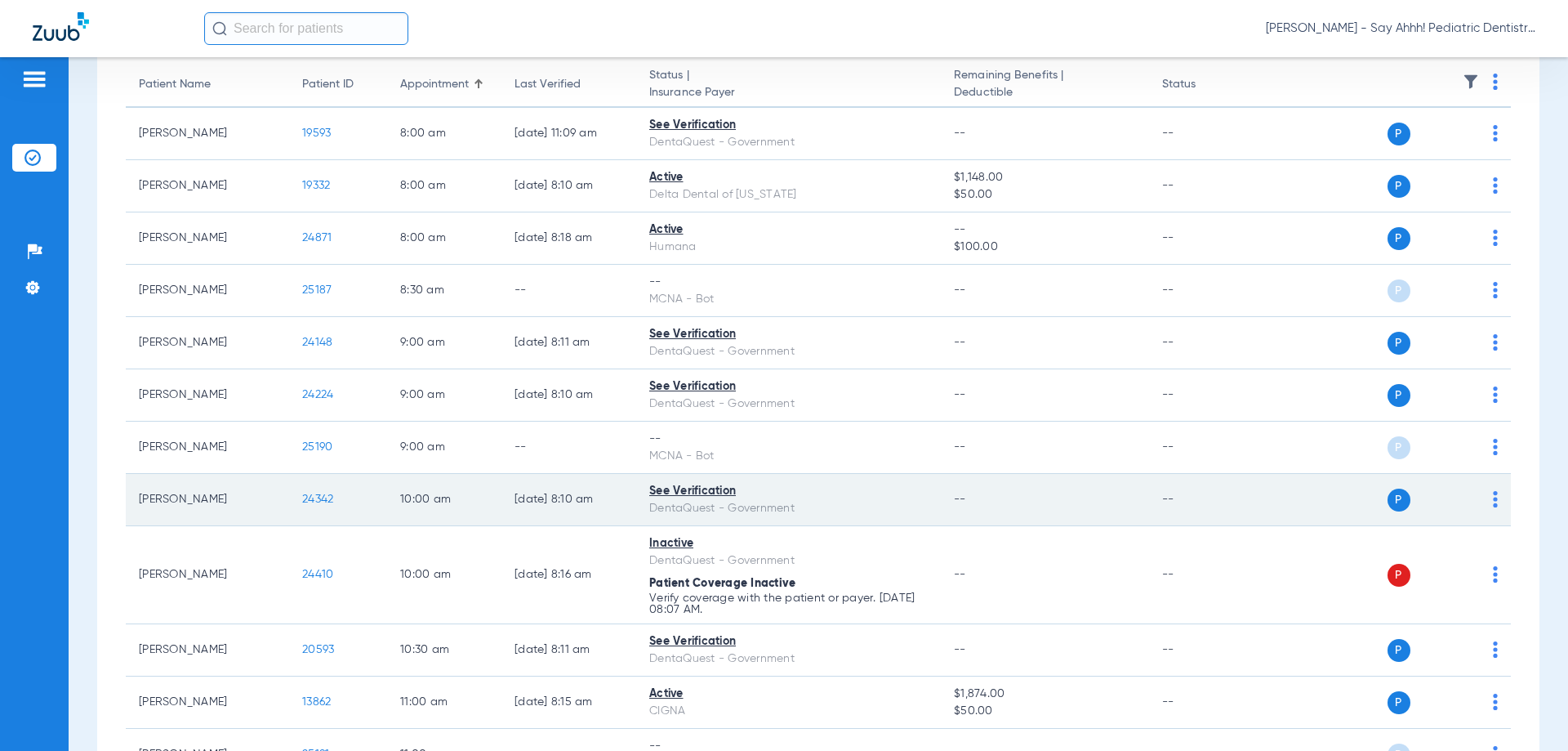
click at [313, 498] on span "24342" at bounding box center [318, 499] width 31 height 11
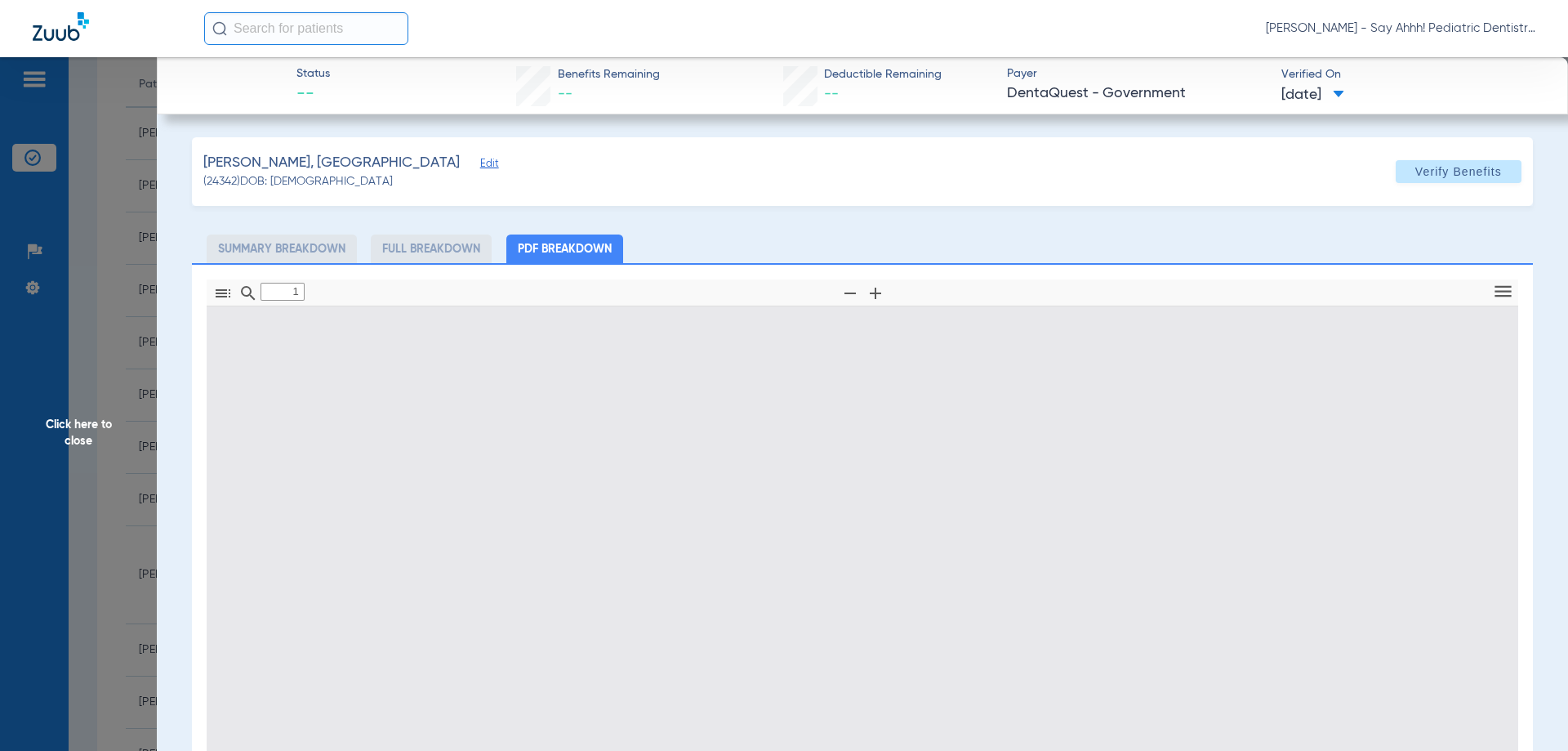
type input "0"
select select "page-width"
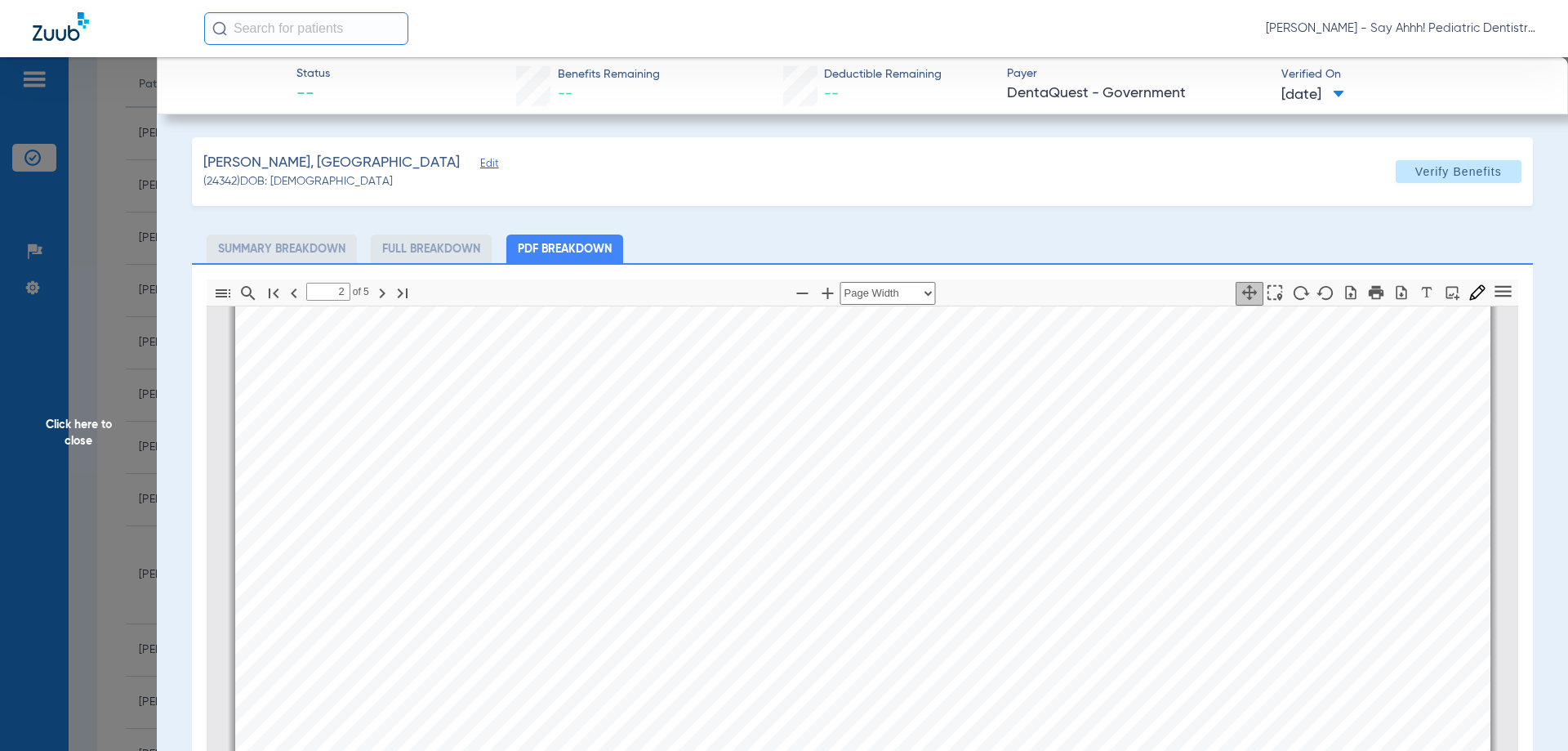
scroll to position [1642, 0]
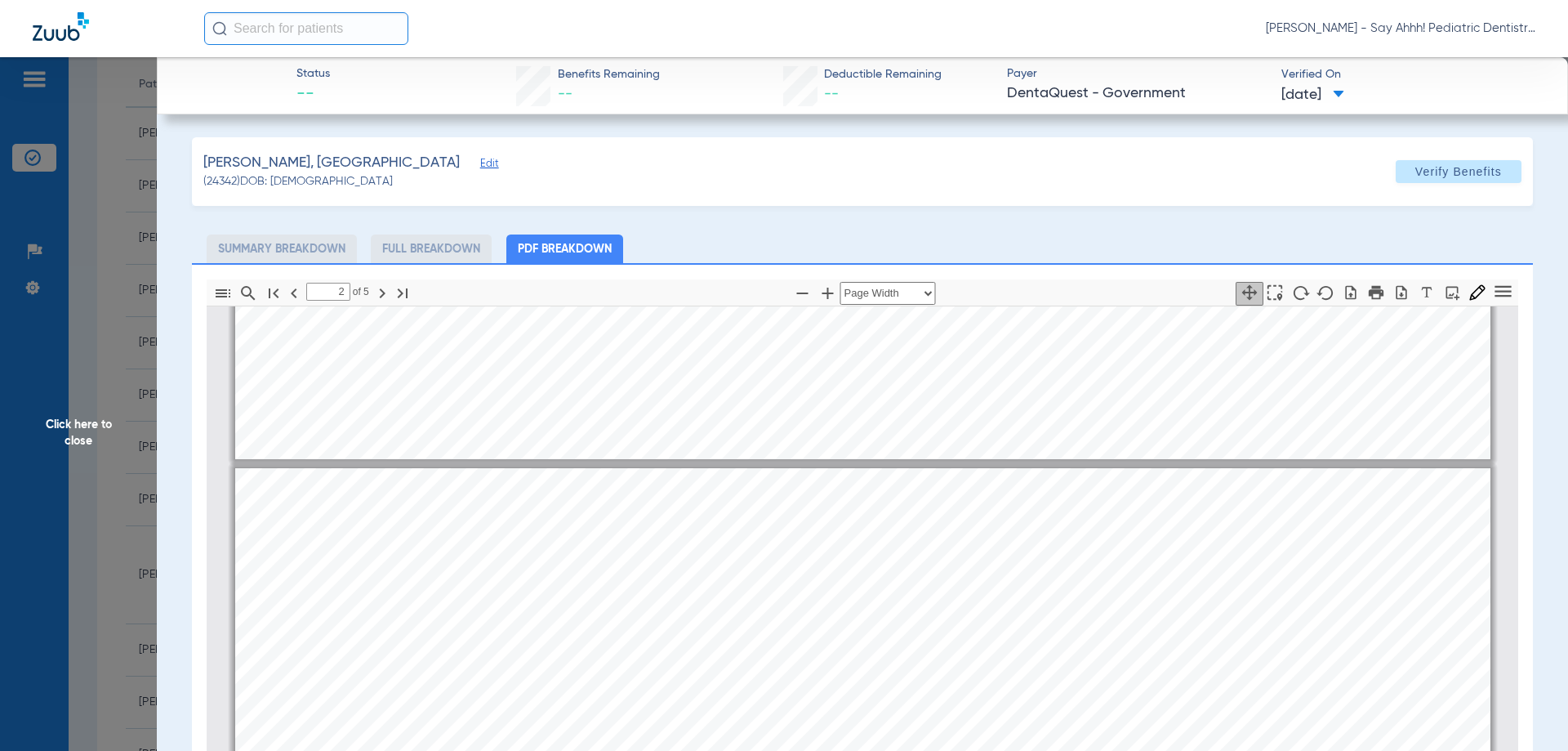
type input "3"
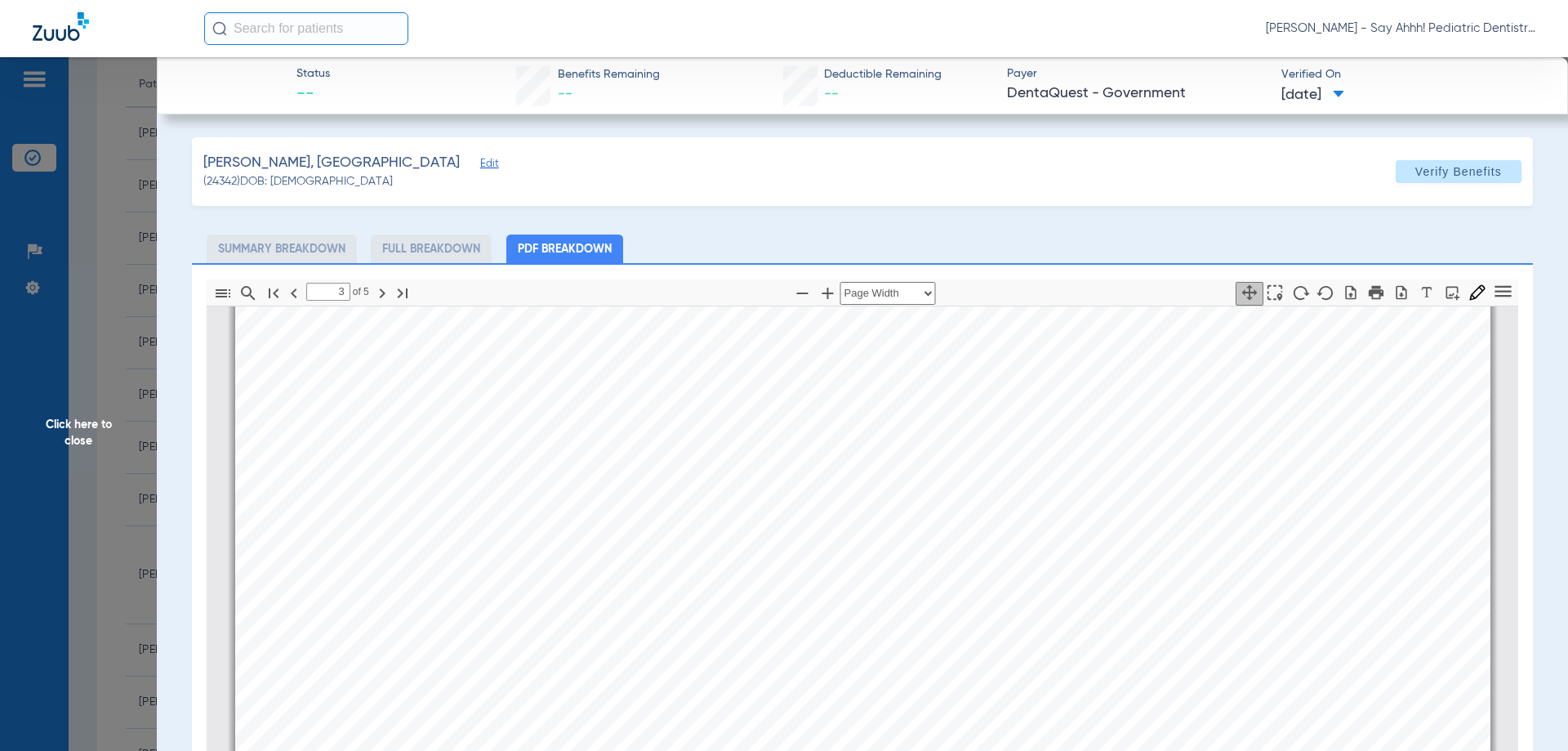
scroll to position [1969, 0]
click at [119, 473] on span "Click here to close" at bounding box center [78, 432] width 157 height 751
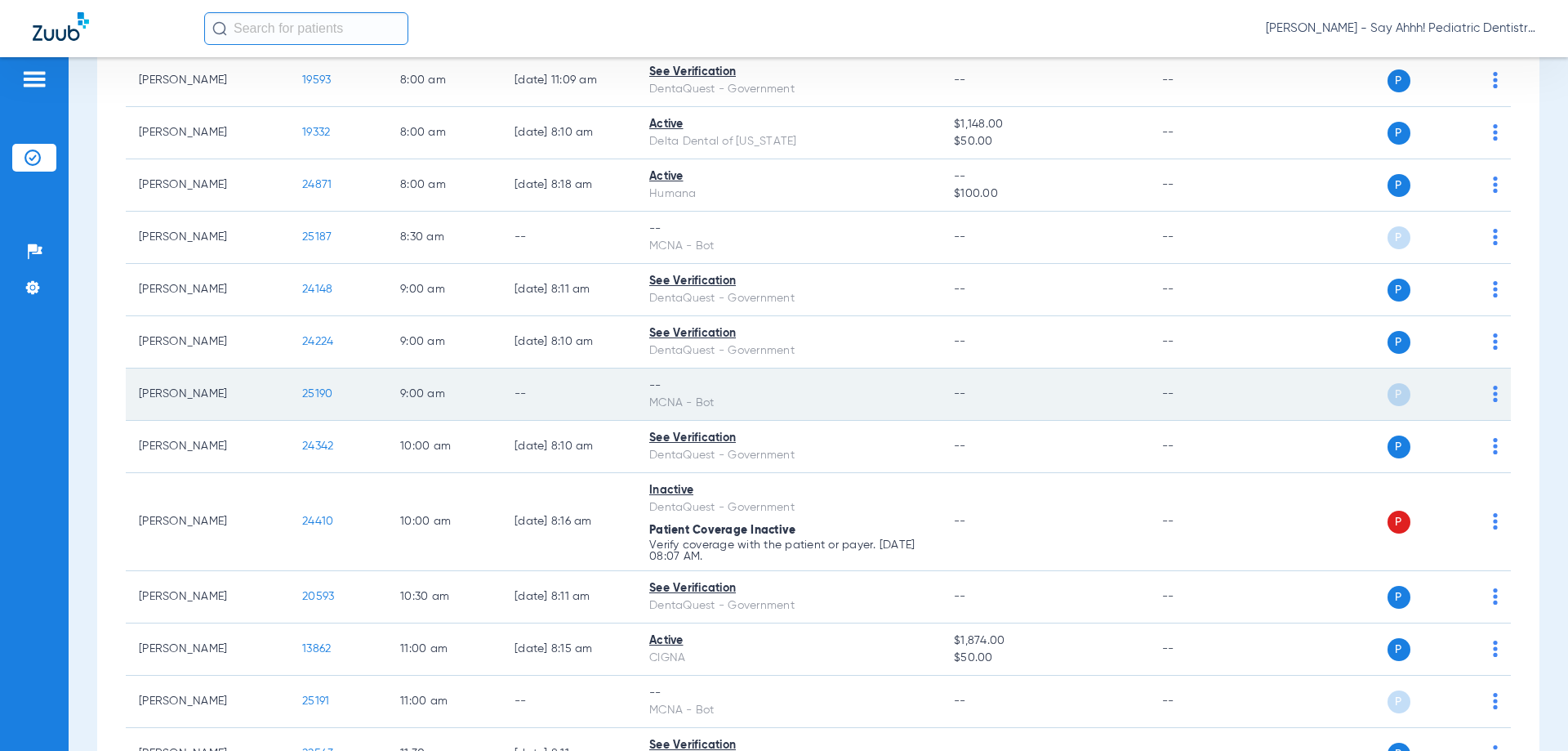
scroll to position [327, 0]
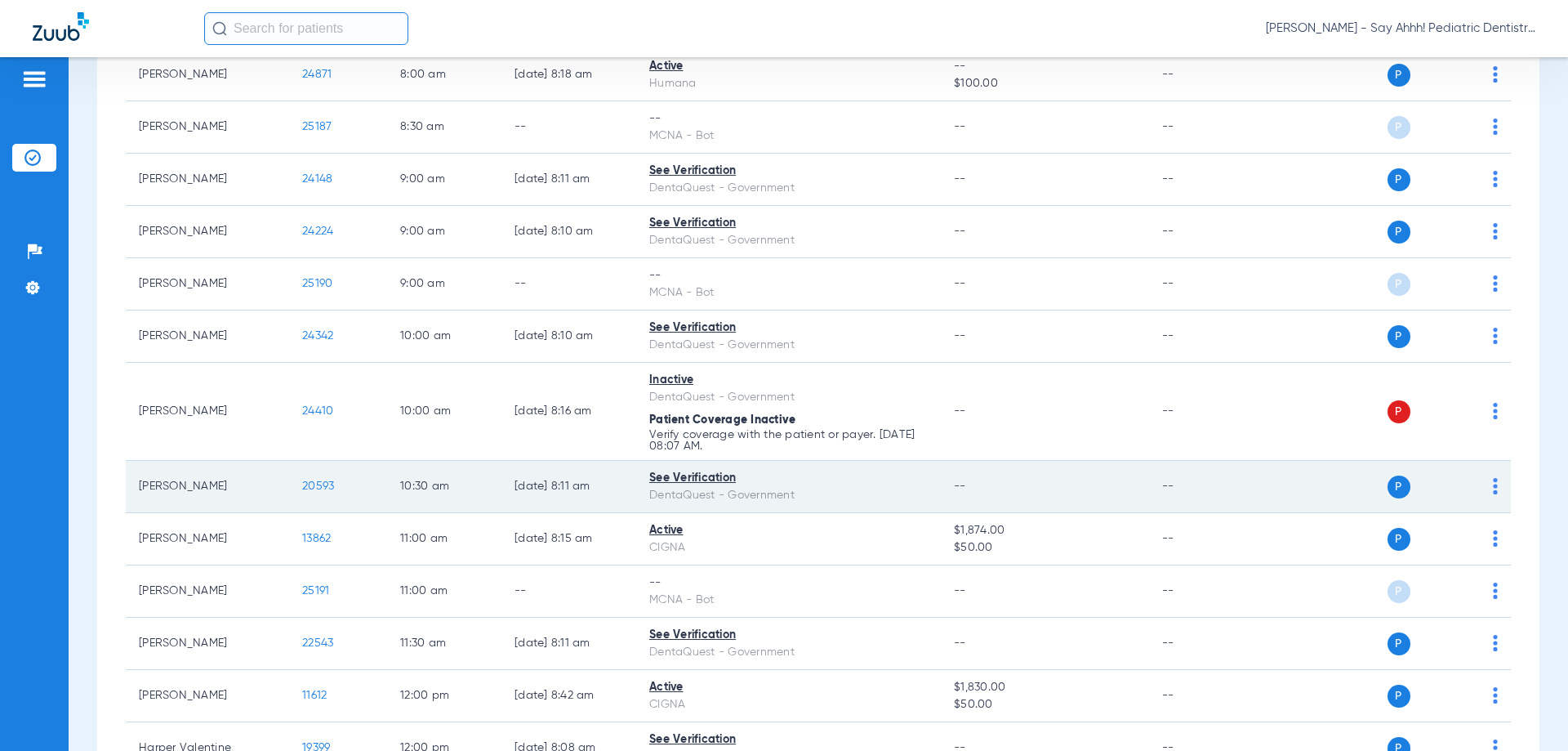
click at [322, 481] on span "20593" at bounding box center [318, 486] width 32 height 11
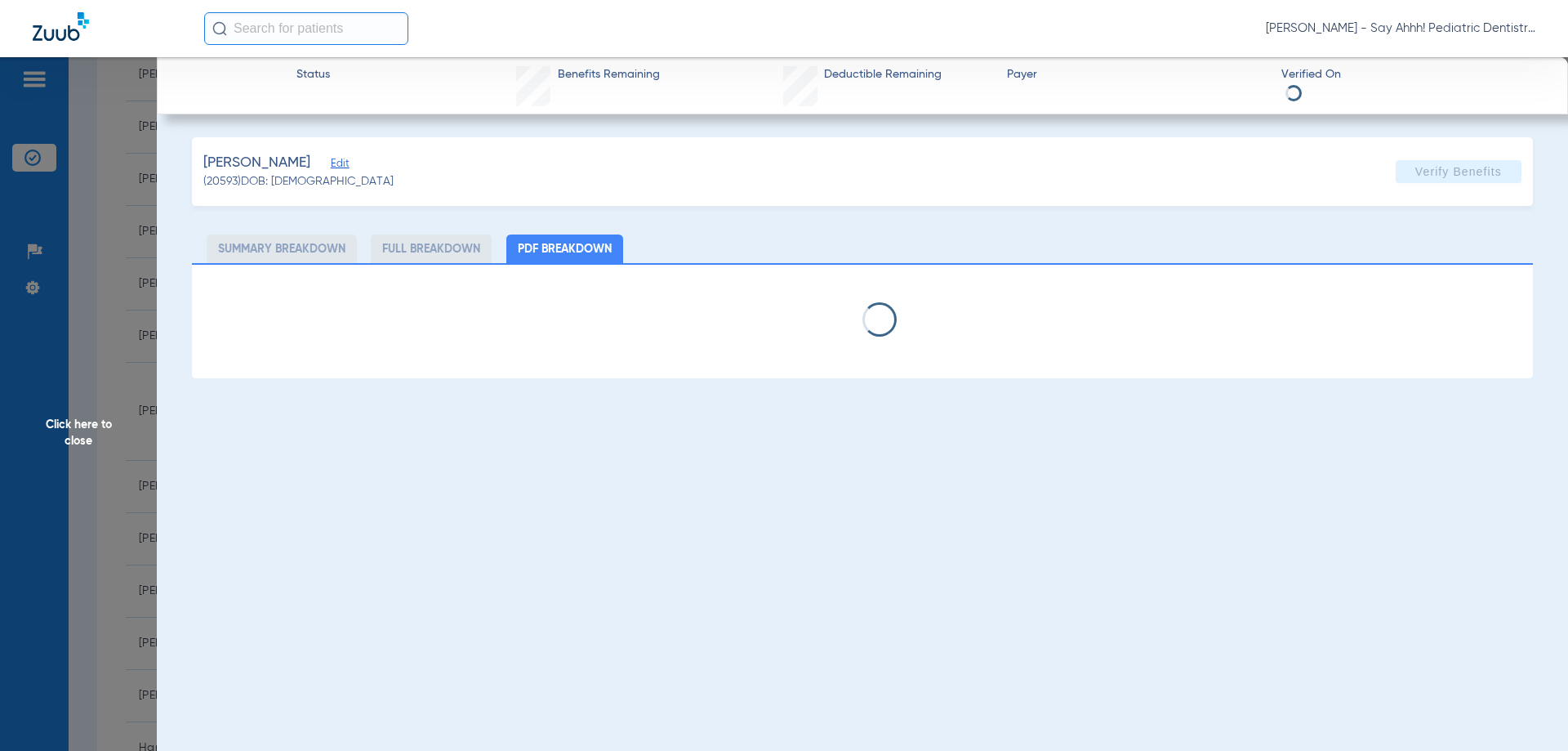
select select "page-width"
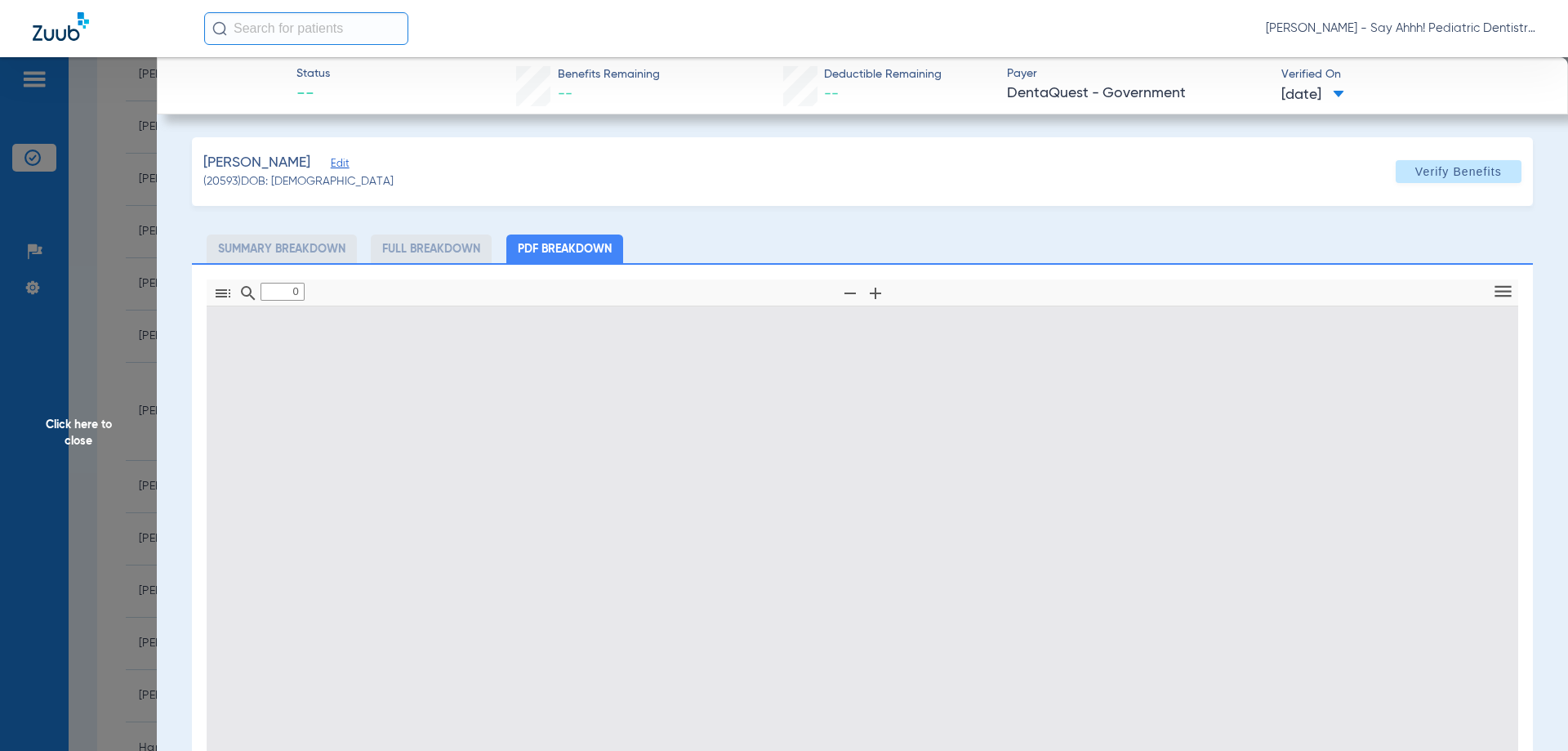
type input "1"
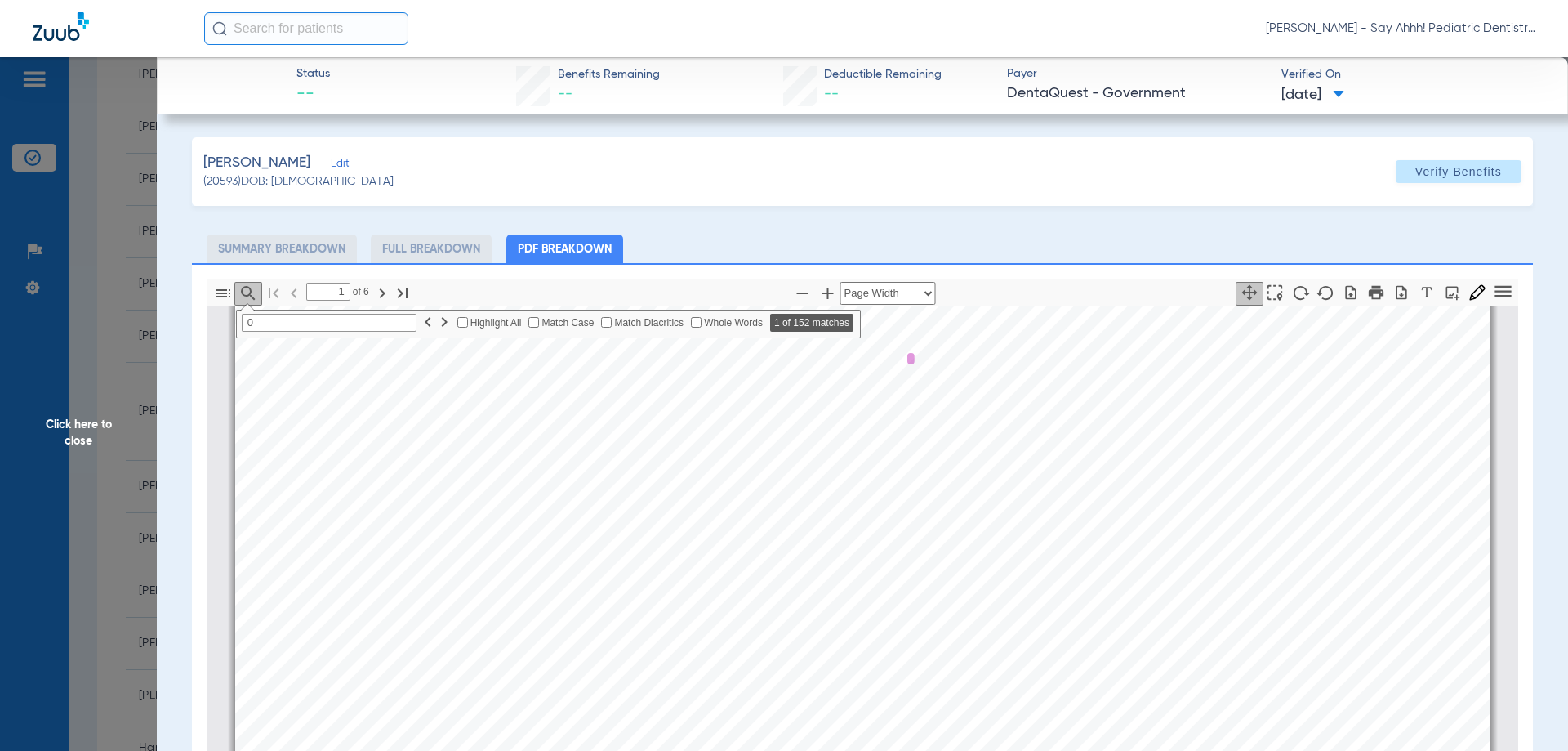
scroll to position [60, 0]
type input "0210"
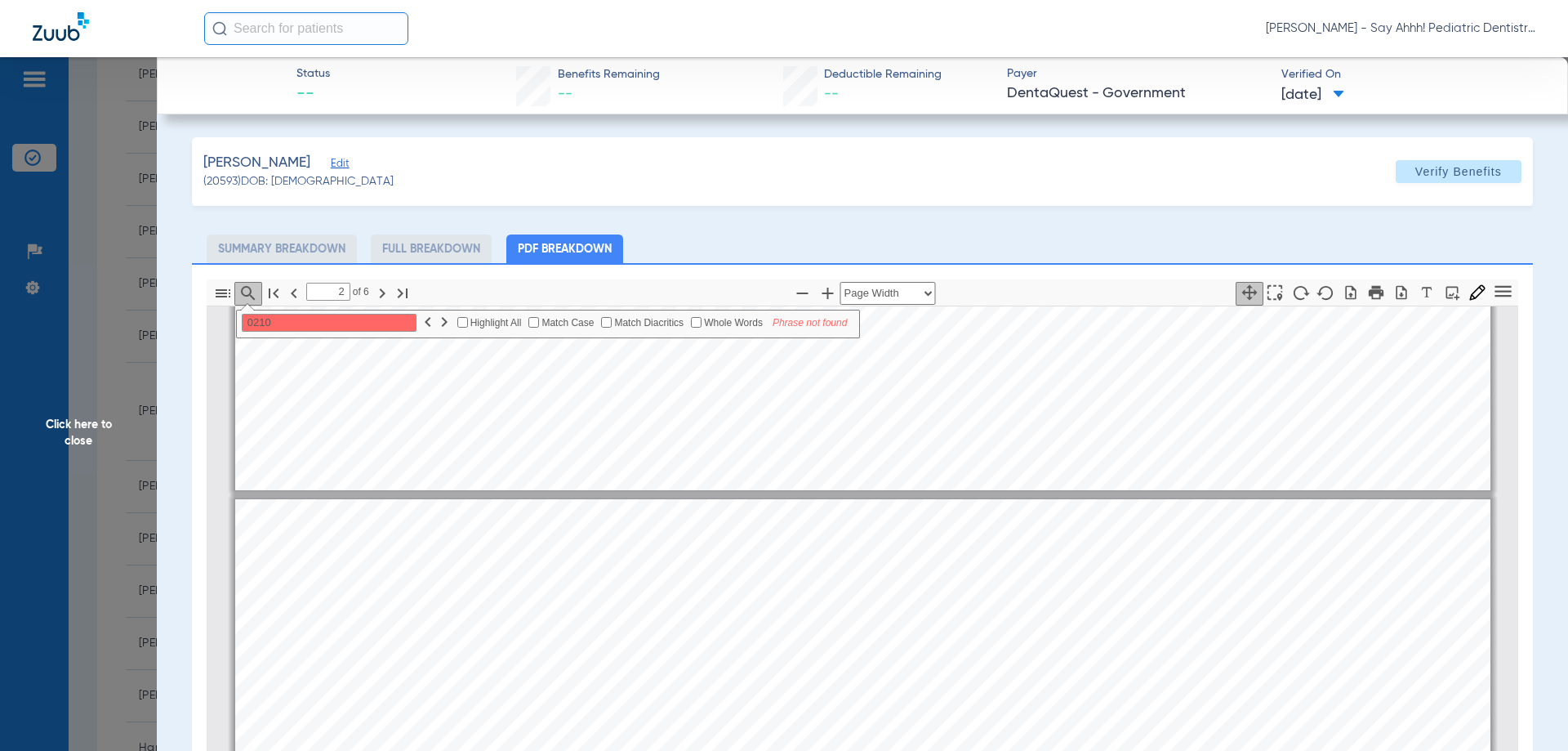
type input "1"
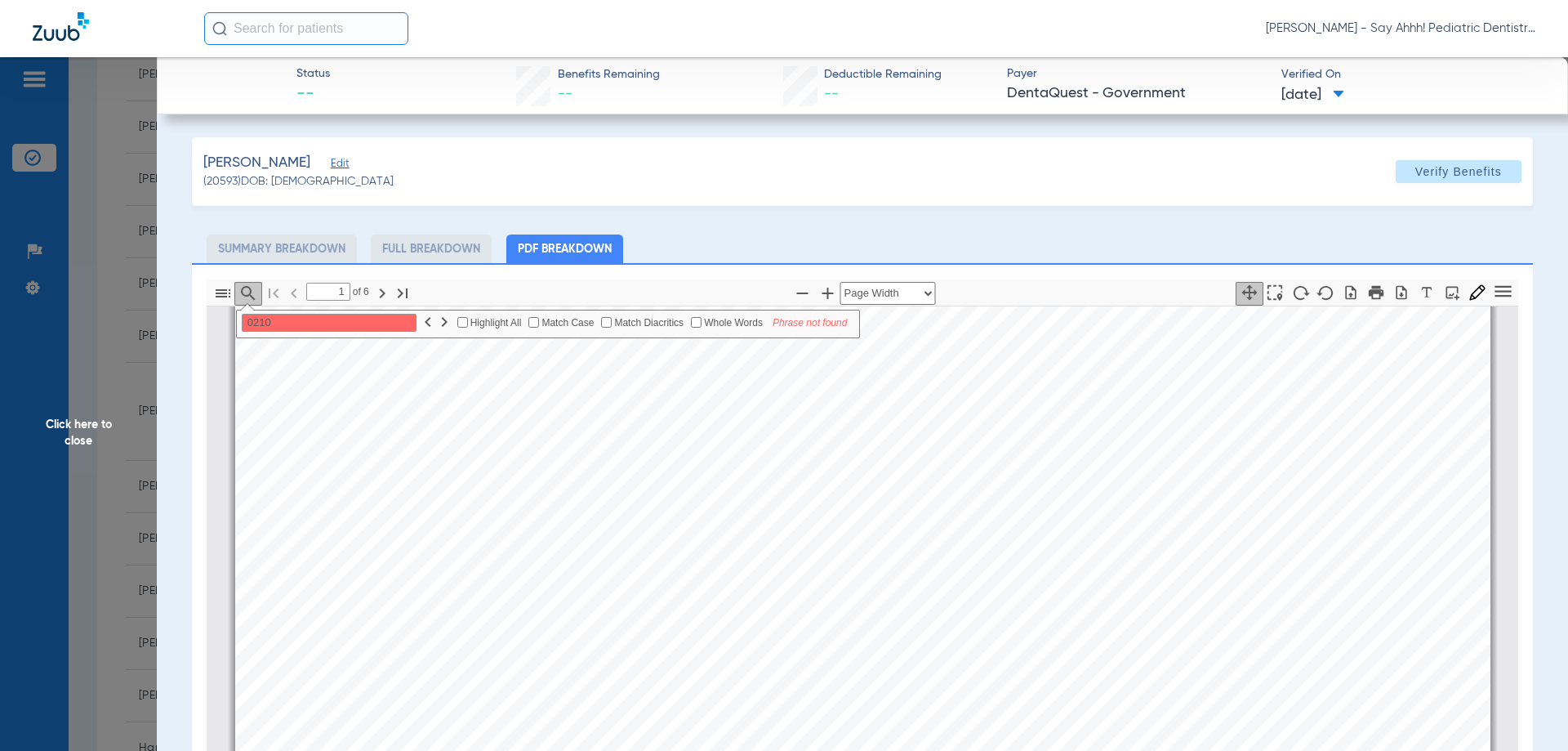
click at [108, 436] on span "Click here to close" at bounding box center [78, 432] width 157 height 751
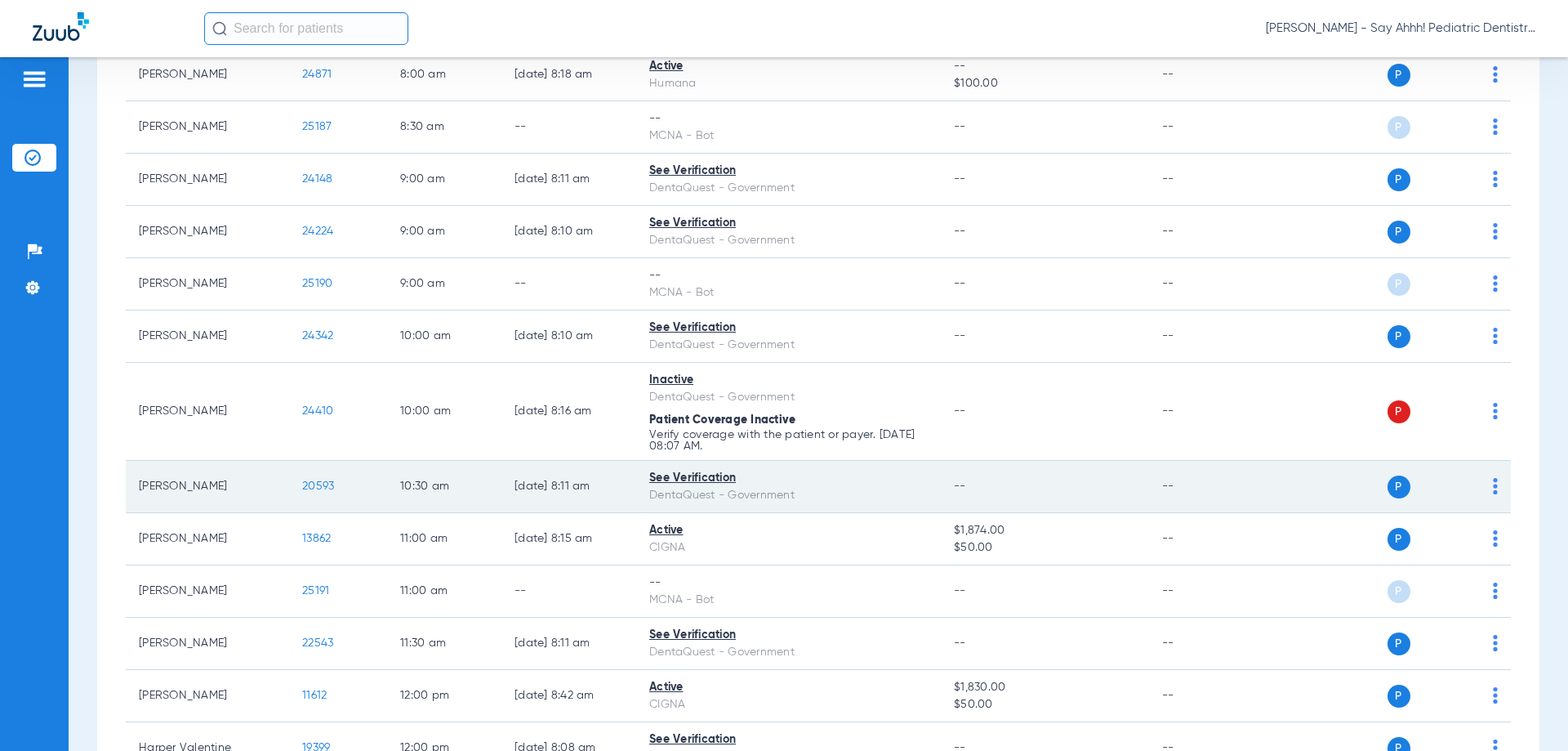
click at [310, 487] on span "20593" at bounding box center [318, 486] width 32 height 11
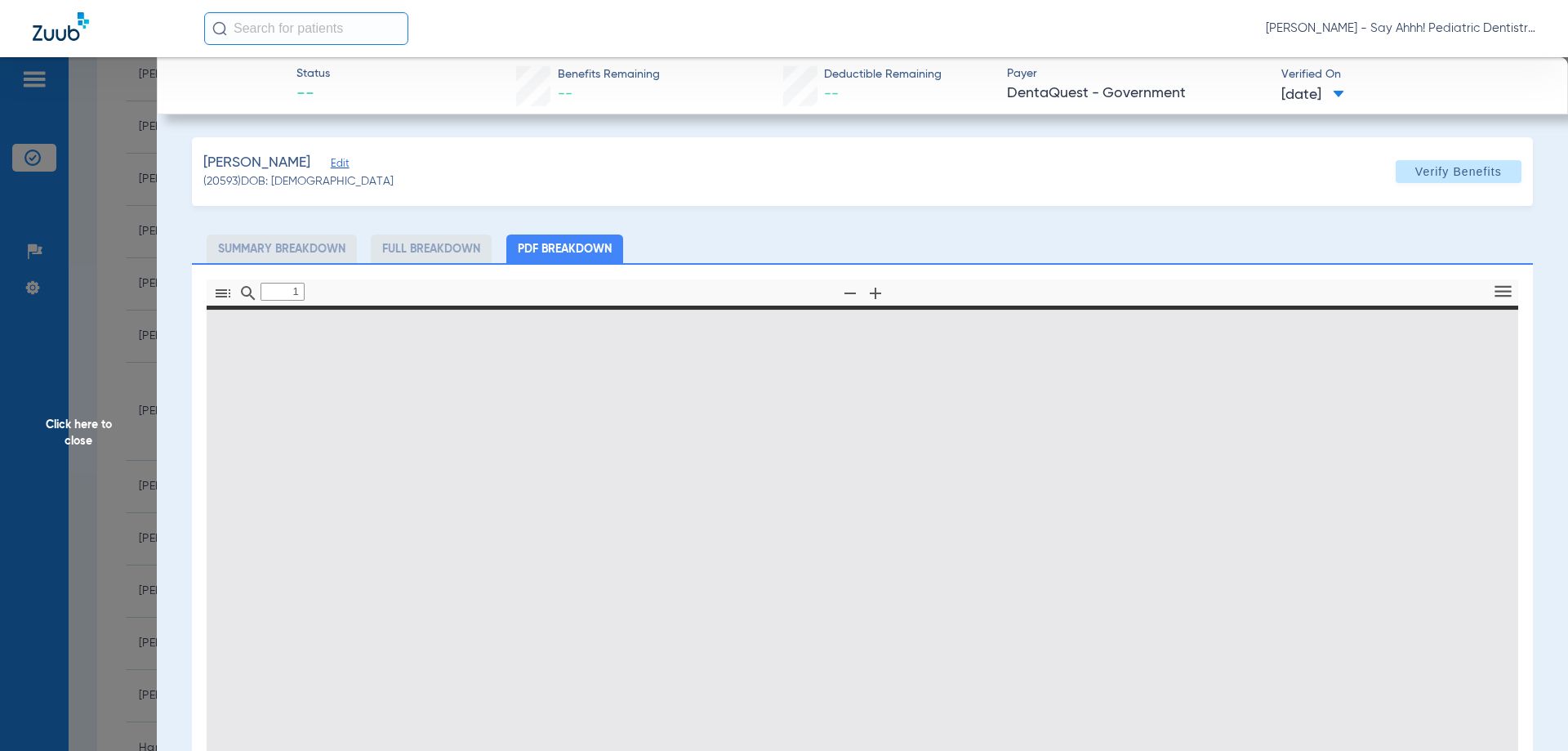
drag, startPoint x: 121, startPoint y: 444, endPoint x: 298, endPoint y: 605, distance: 239.3
click at [121, 444] on span "Click here to close" at bounding box center [78, 432] width 157 height 751
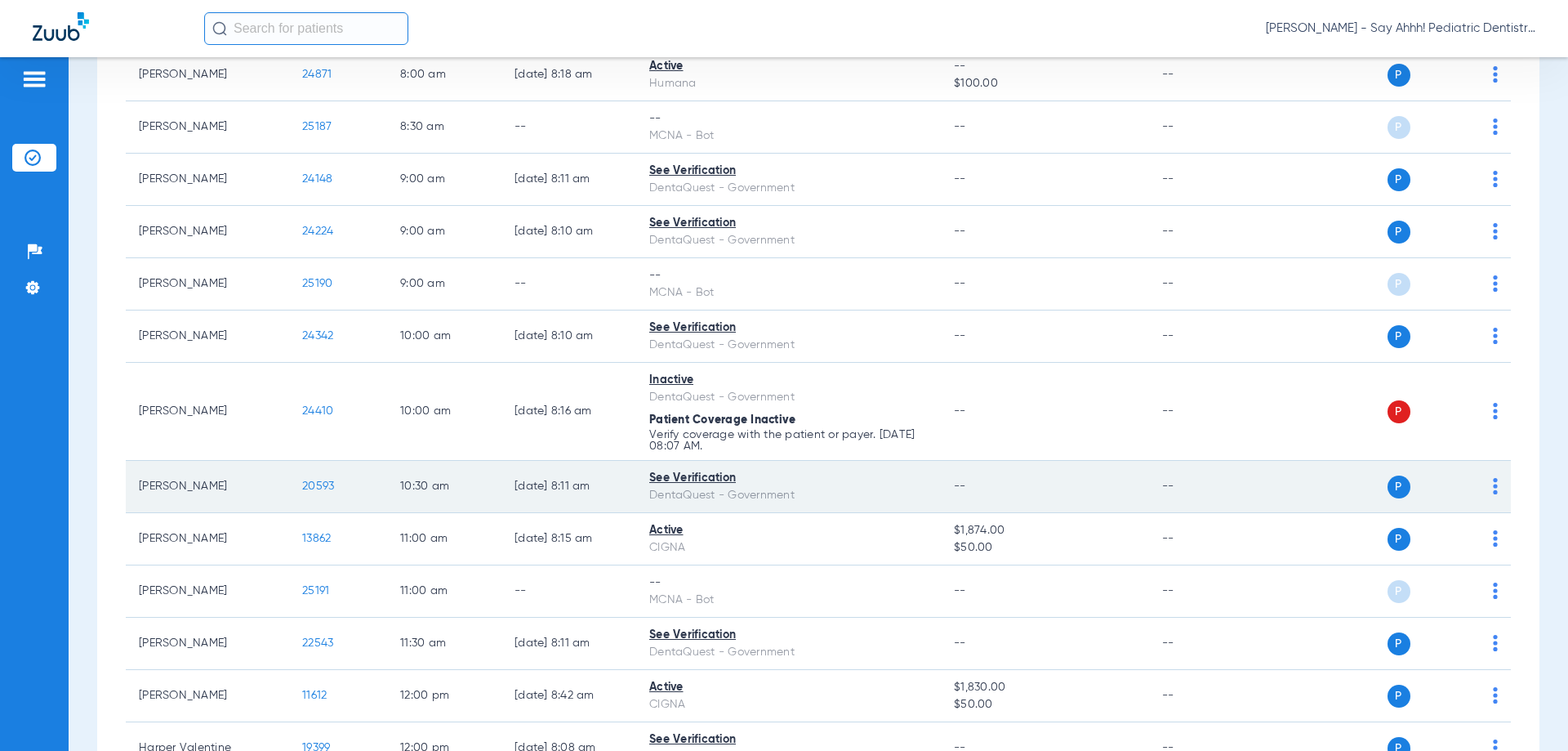
click at [326, 484] on span "20593" at bounding box center [318, 486] width 32 height 11
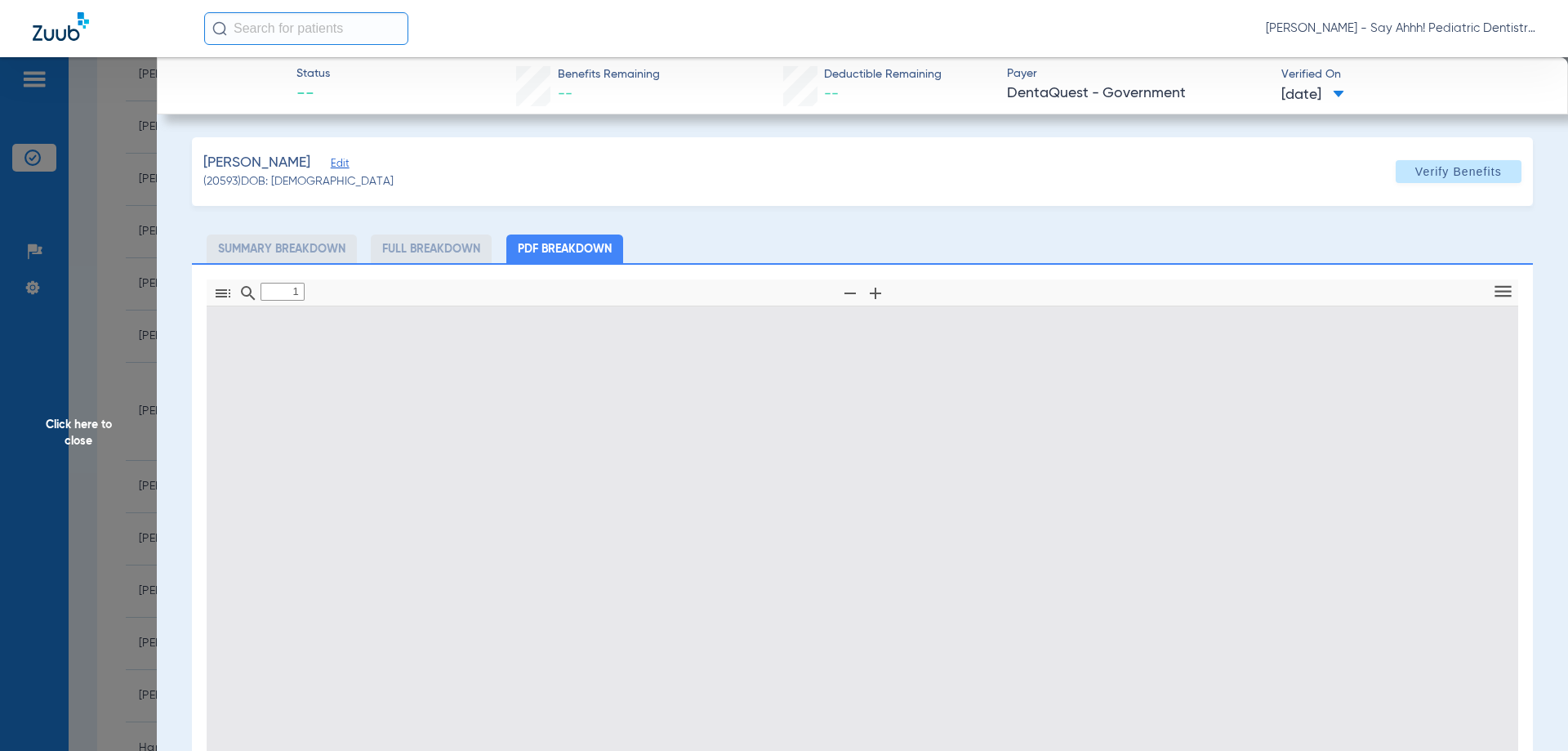
type input "0"
select select "page-width"
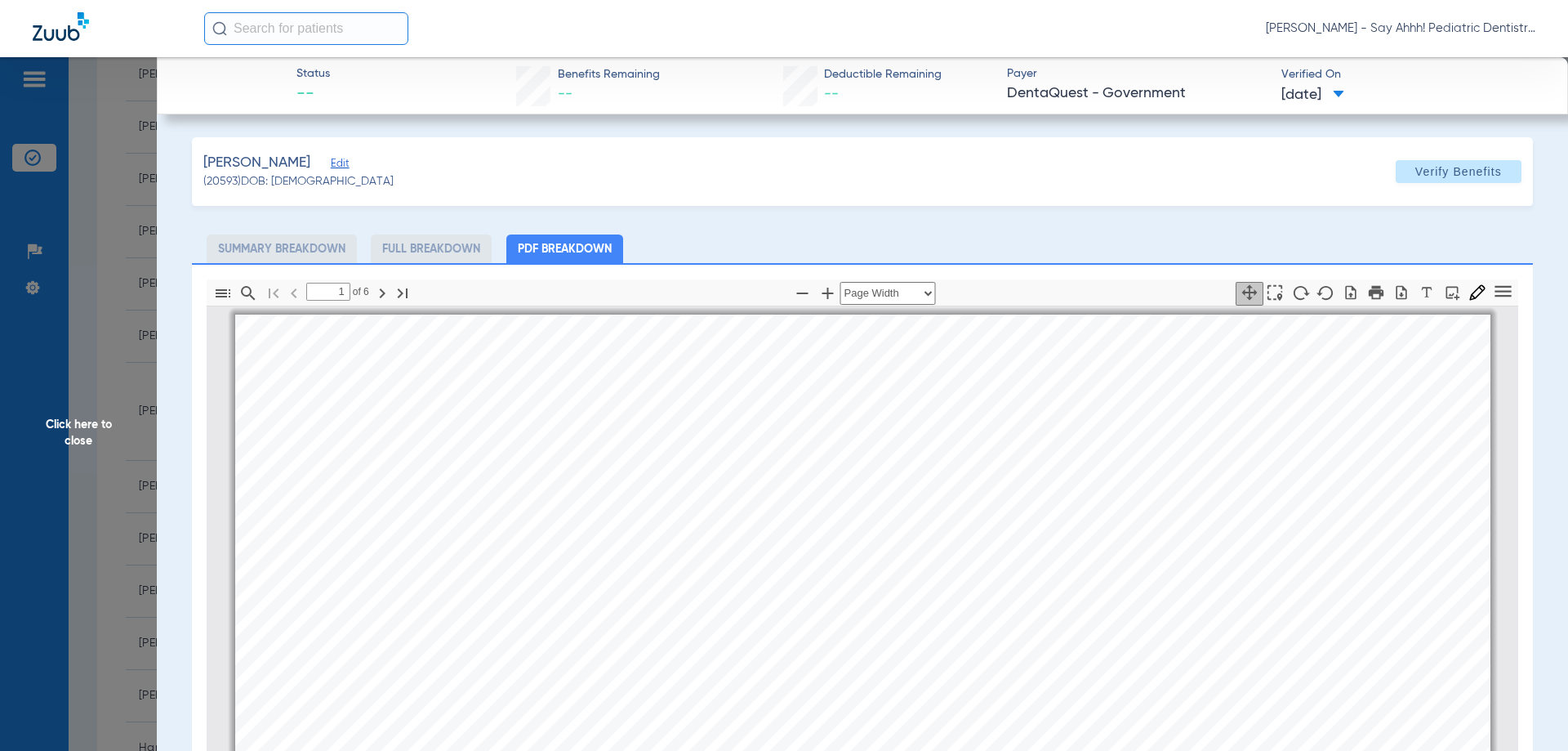
scroll to position [8, 0]
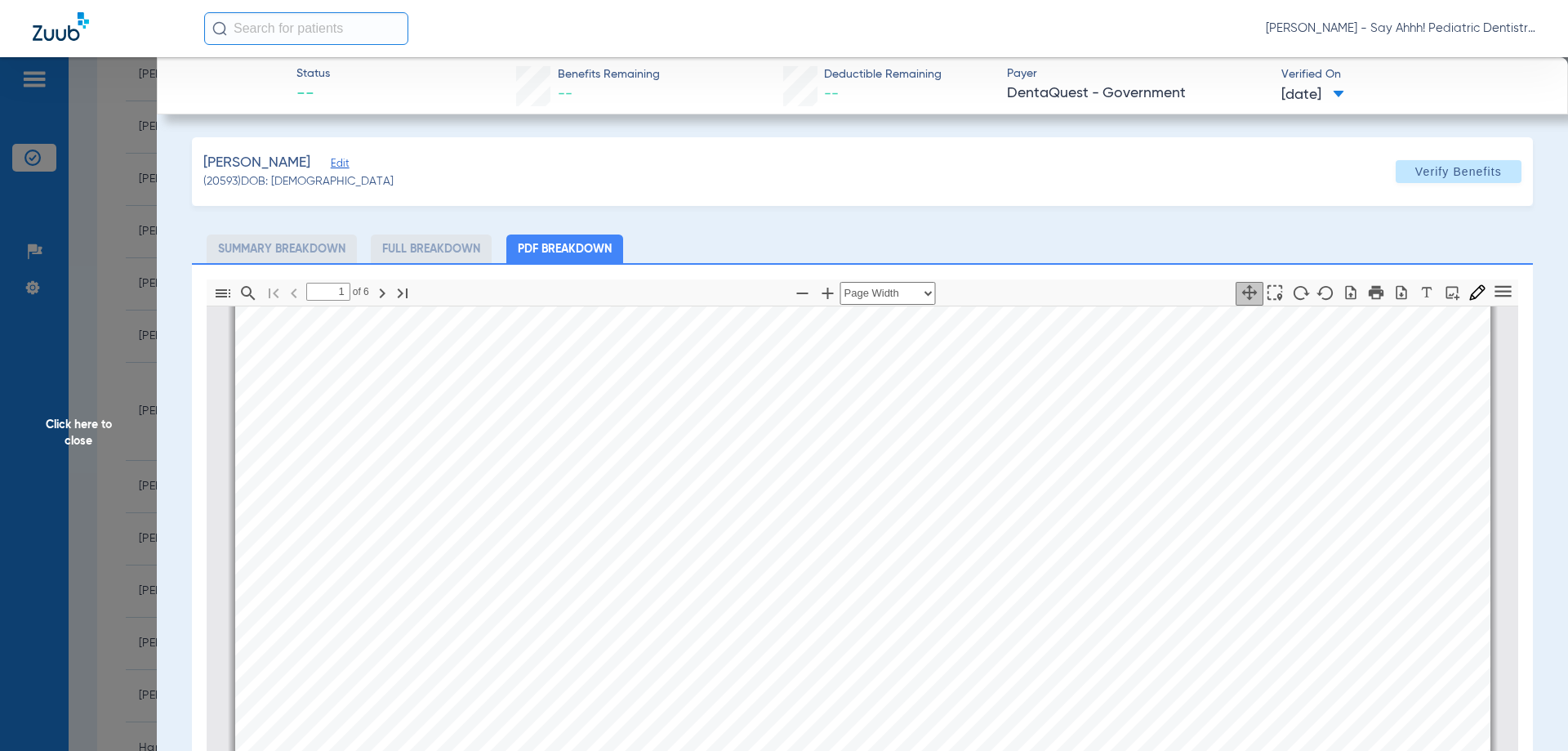
type input "2"
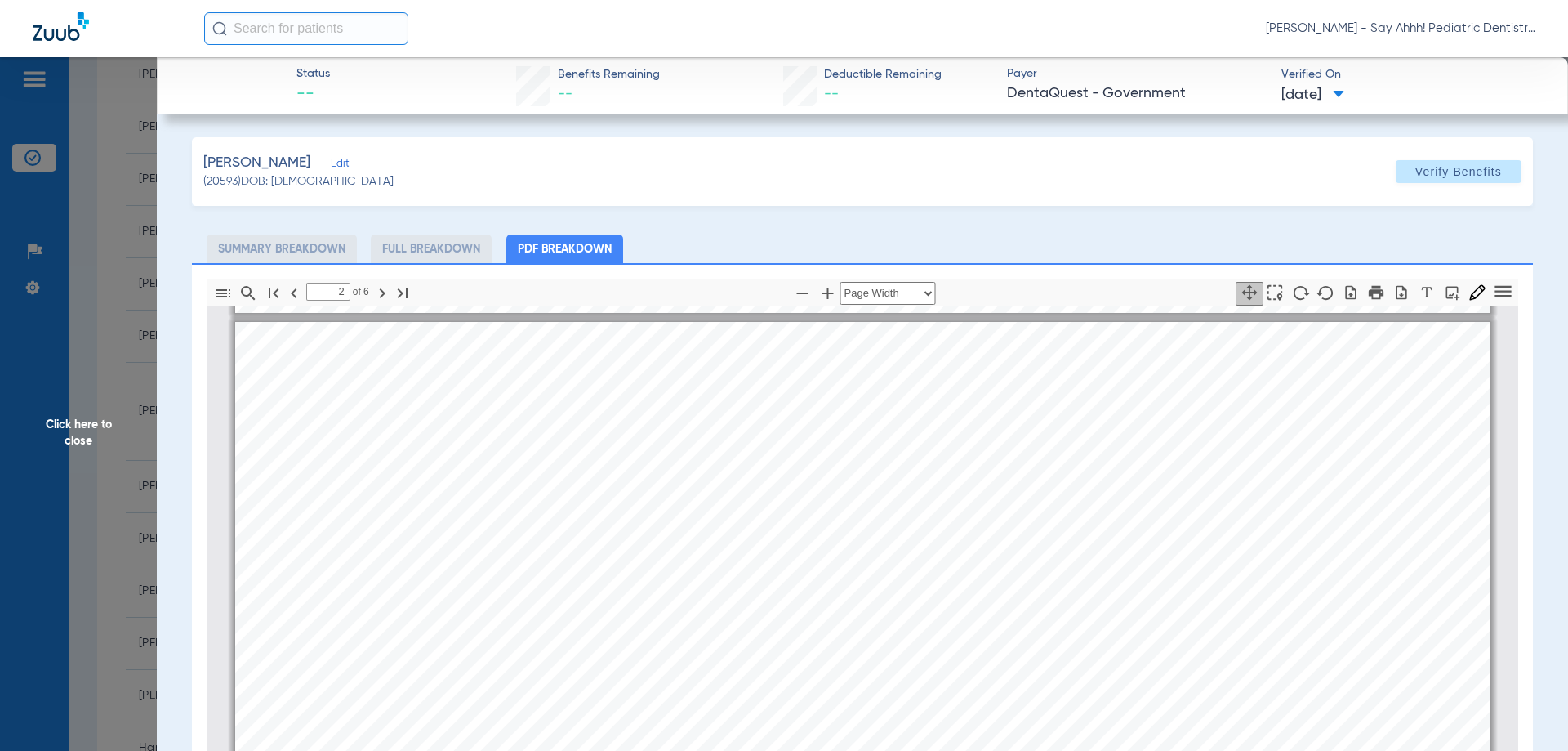
scroll to position [907, 0]
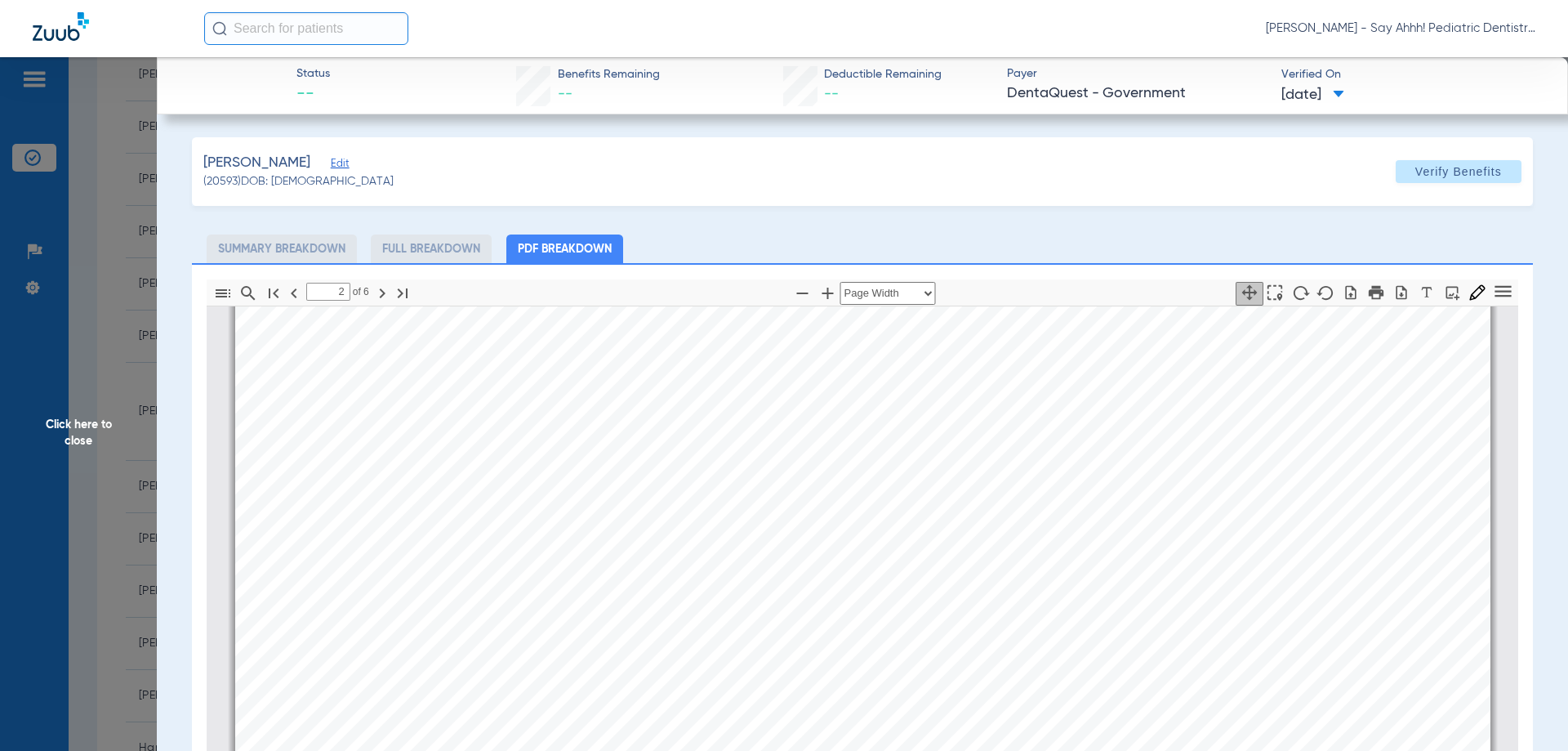
click at [143, 350] on span "Click here to close" at bounding box center [78, 432] width 157 height 751
